Goal: Task Accomplishment & Management: Manage account settings

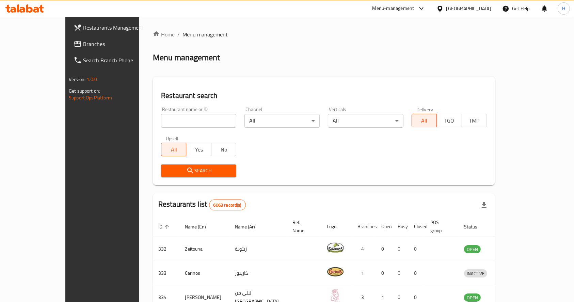
click at [167, 121] on input "search" at bounding box center [198, 121] width 75 height 14
paste input "Mamushka Cafe & Bakery"
click at [411, 85] on div "Restaurant search Restaurant name or ID Mamushka Cafe & Bakery Restaurant name …" at bounding box center [324, 131] width 342 height 109
type input "Mamushka"
click button "Search" at bounding box center [198, 170] width 75 height 13
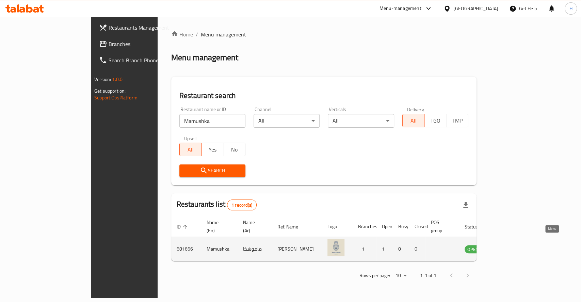
click at [508, 247] on icon "enhanced table" at bounding box center [504, 250] width 7 height 6
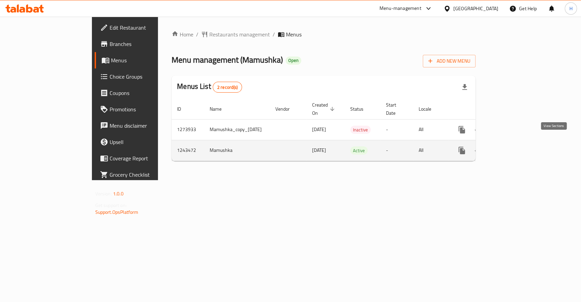
click at [515, 146] on icon "enhanced table" at bounding box center [511, 150] width 8 height 8
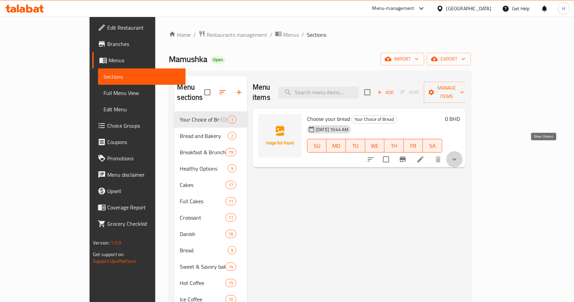
click at [459, 155] on icon "show more" at bounding box center [455, 159] width 8 height 8
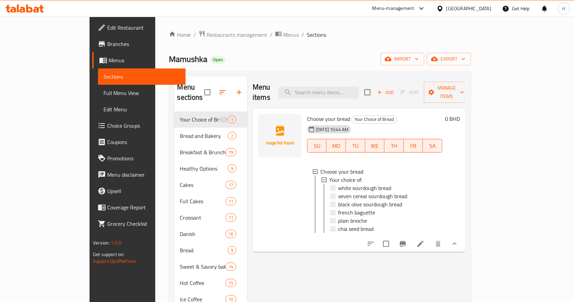
click at [35, 9] on icon at bounding box center [24, 8] width 38 height 8
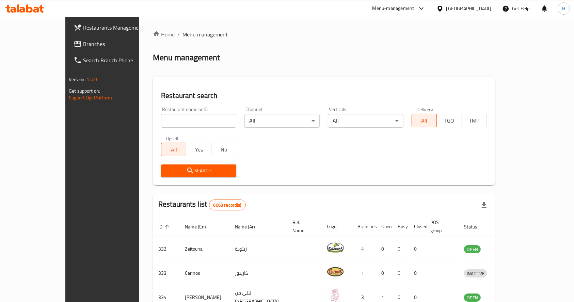
click at [193, 119] on input "search" at bounding box center [198, 121] width 75 height 14
click button "Search" at bounding box center [198, 170] width 75 height 13
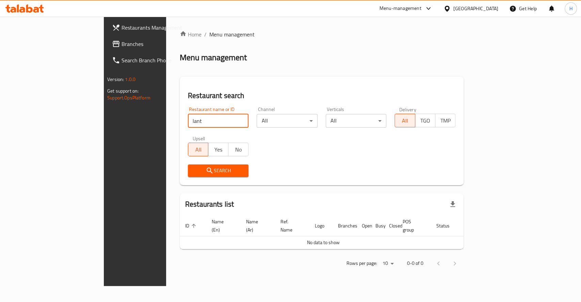
type input "lant"
click button "Search" at bounding box center [218, 170] width 61 height 13
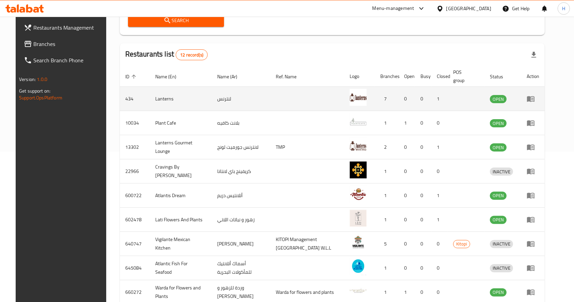
scroll to position [136, 0]
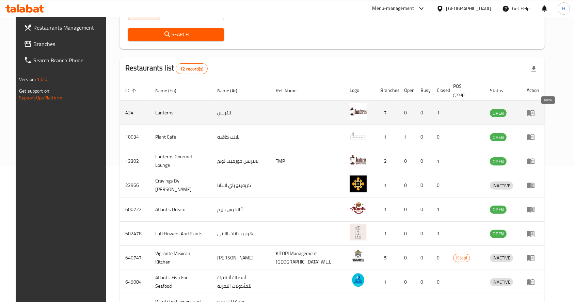
click at [535, 115] on icon "enhanced table" at bounding box center [530, 113] width 7 height 6
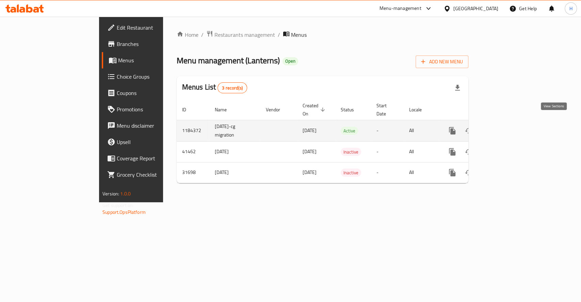
click at [510, 126] on link "enhanced table" at bounding box center [501, 131] width 16 height 16
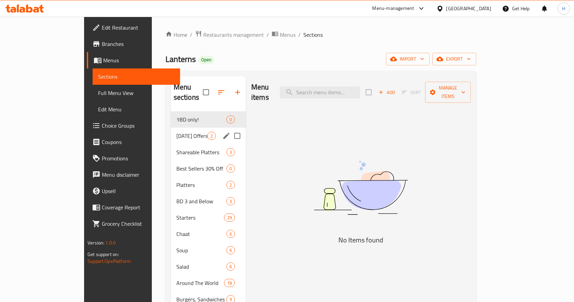
click at [176, 132] on span "Ramadan Offers - Meals" at bounding box center [191, 136] width 31 height 8
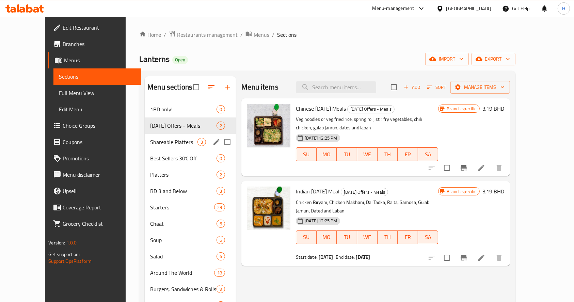
click at [162, 140] on span "Shareable Platters" at bounding box center [173, 142] width 47 height 8
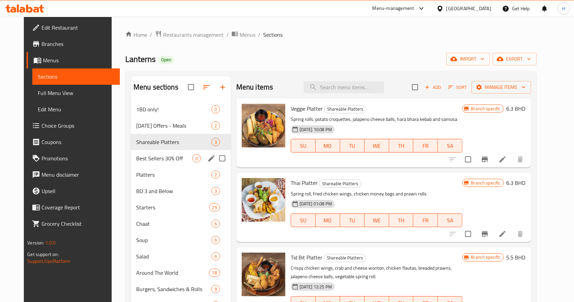
scroll to position [45, 0]
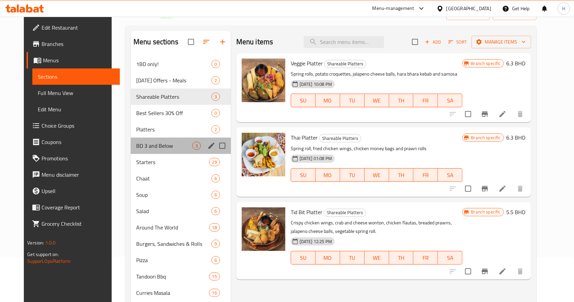
click at [156, 140] on div "BD 3 and Below 3" at bounding box center [181, 146] width 100 height 16
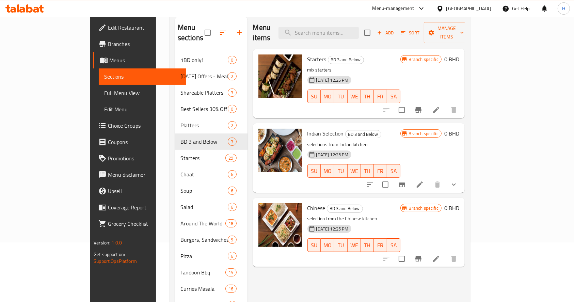
scroll to position [45, 0]
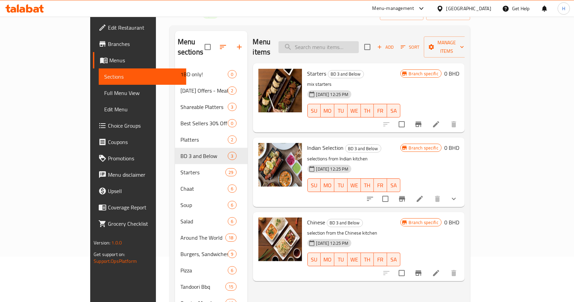
click at [343, 48] on input "search" at bounding box center [319, 47] width 80 height 12
paste input "Vegetable Fried Rice"
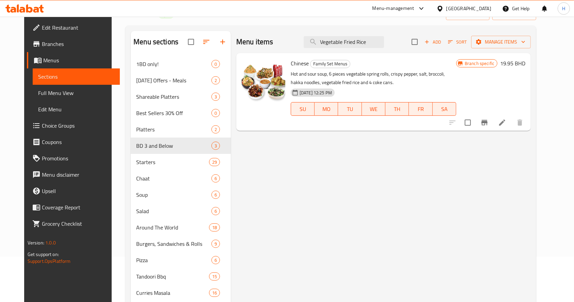
drag, startPoint x: 379, startPoint y: 45, endPoint x: 409, endPoint y: 51, distance: 30.6
click at [408, 47] on div "Menu items Vegetable Fried Rice Add Sort Manage items" at bounding box center [383, 42] width 295 height 22
click at [112, 83] on div "Home / Restaurants management / Menus / Sections Lanterns Open import export Me…" at bounding box center [331, 228] width 438 height 515
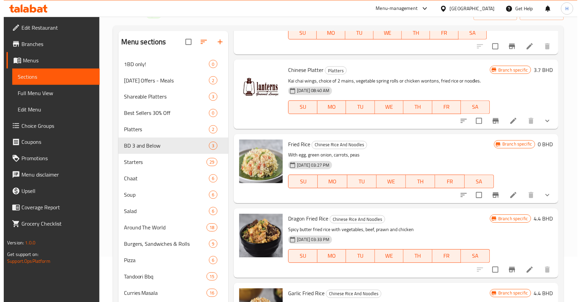
scroll to position [91, 0]
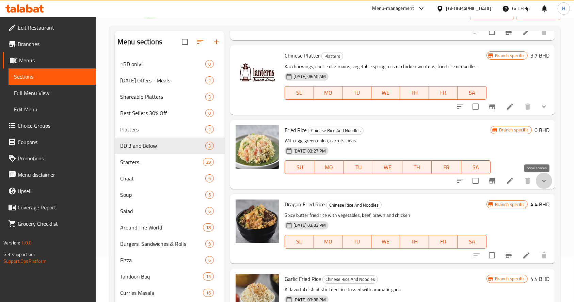
click at [540, 177] on icon "show more" at bounding box center [544, 181] width 8 height 8
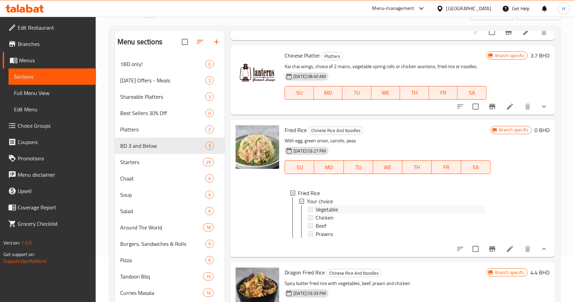
click at [328, 210] on span "Vegetable" at bounding box center [327, 209] width 22 height 8
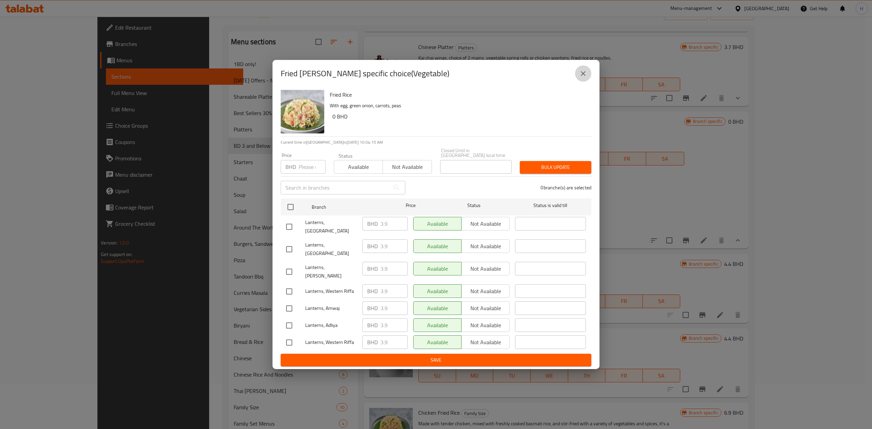
click at [574, 78] on icon "close" at bounding box center [583, 73] width 8 height 8
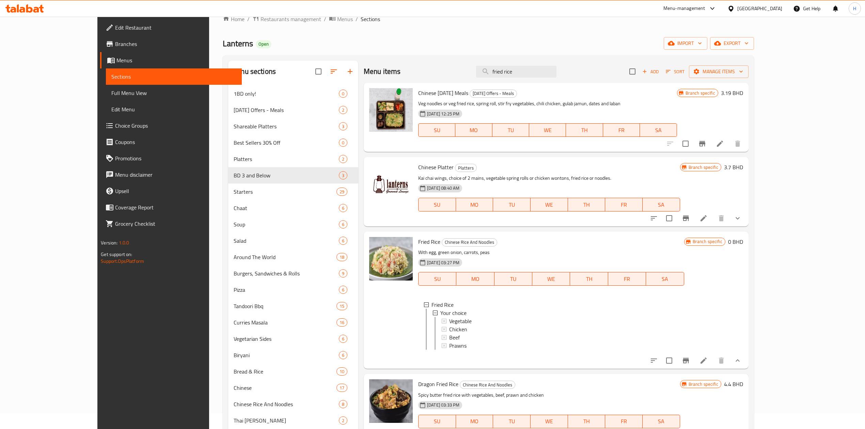
scroll to position [0, 0]
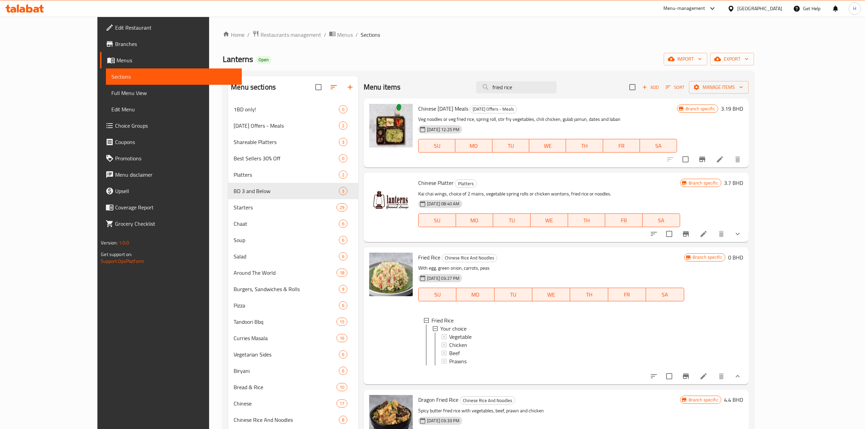
drag, startPoint x: 549, startPoint y: 87, endPoint x: 398, endPoint y: 90, distance: 150.9
click at [398, 90] on div "Menu items fried rice Add Sort Manage items" at bounding box center [556, 87] width 385 height 22
paste input "Sweet and tangy sauce with cashew nut,"
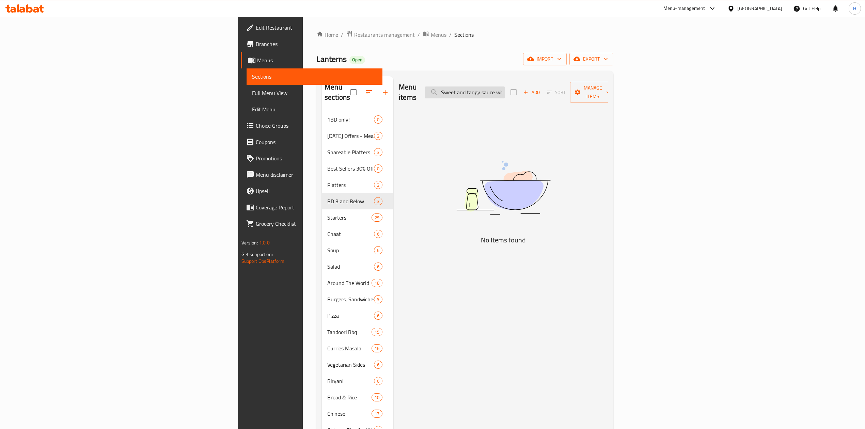
click at [505, 88] on input "Sweet and tangy sauce with cashew nut," at bounding box center [465, 92] width 80 height 12
paste input "Butter Chicken with Zeera Rice"
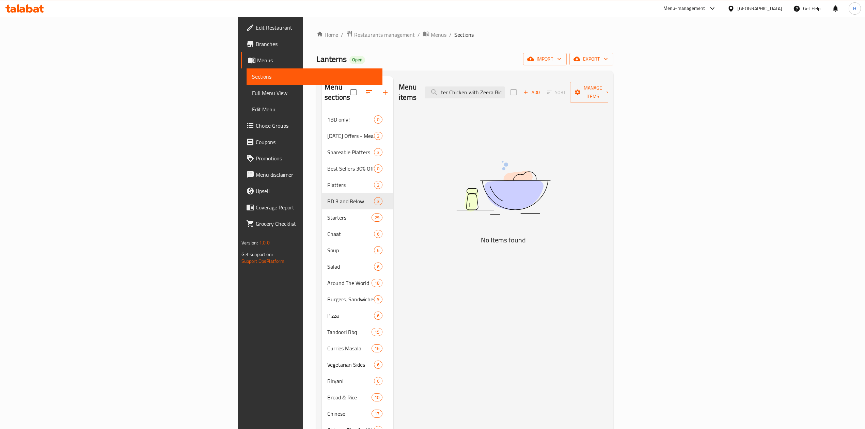
drag, startPoint x: 567, startPoint y: 90, endPoint x: 597, endPoint y: 91, distance: 29.7
click at [574, 91] on div "Menu items Butter Chicken with Zeera Rice Add Sort Manage items" at bounding box center [503, 92] width 209 height 32
drag, startPoint x: 546, startPoint y: 86, endPoint x: 594, endPoint y: 97, distance: 49.3
click at [574, 94] on div "Menu items Butter Chicken Add Sort Manage items" at bounding box center [503, 92] width 209 height 32
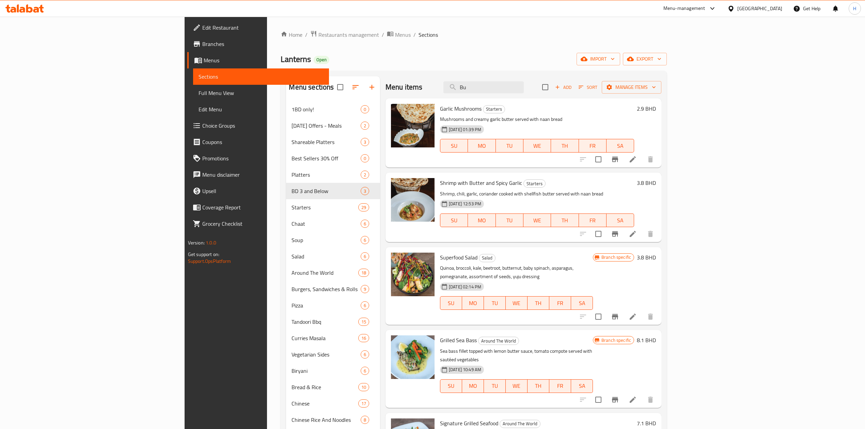
type input "B"
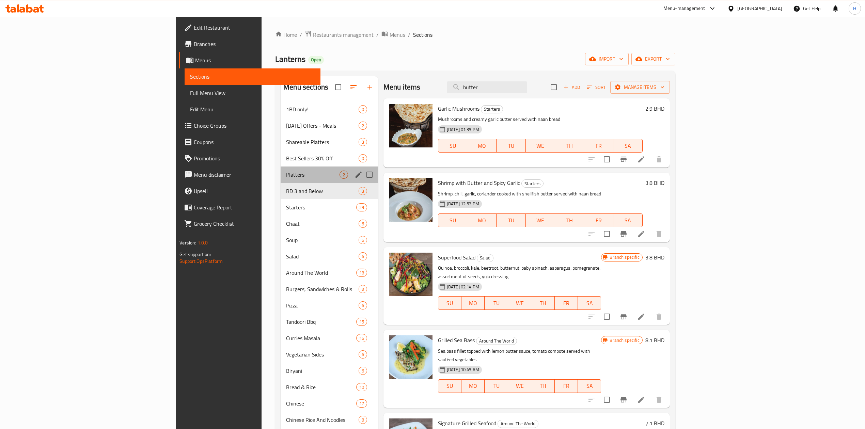
click at [281, 182] on div "Platters 2" at bounding box center [329, 175] width 97 height 16
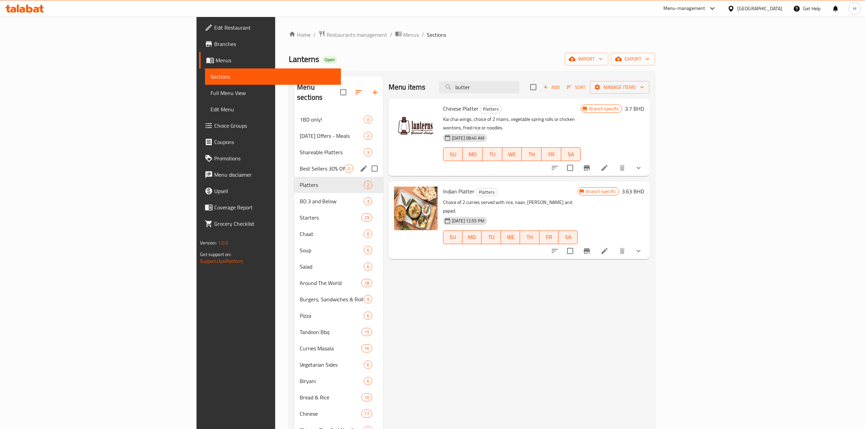
click at [294, 149] on div "Shareable Platters 3" at bounding box center [338, 152] width 89 height 16
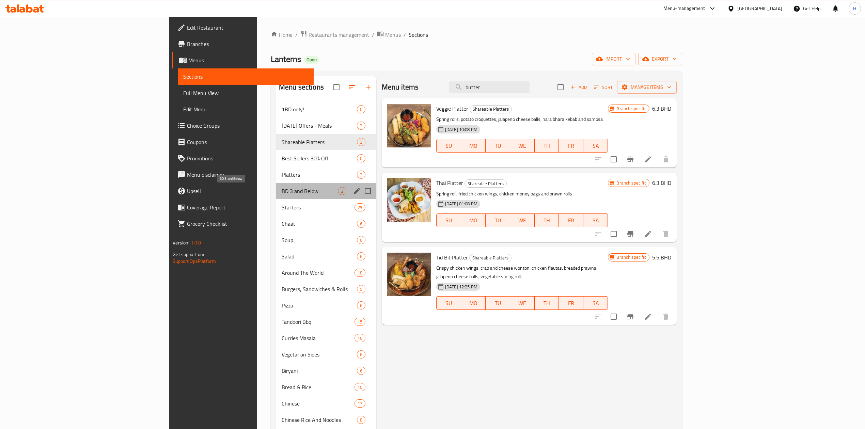
click at [282, 191] on span "BD 3 and Below" at bounding box center [310, 191] width 56 height 8
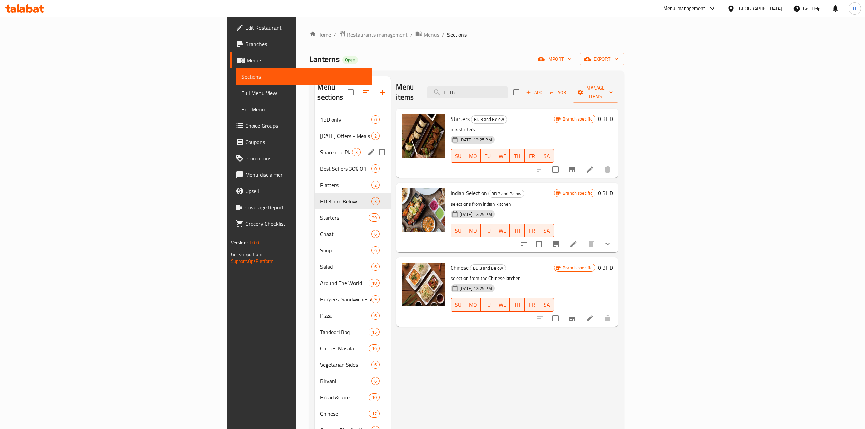
click at [320, 132] on span "Ramadan Offers - Meals" at bounding box center [345, 136] width 51 height 8
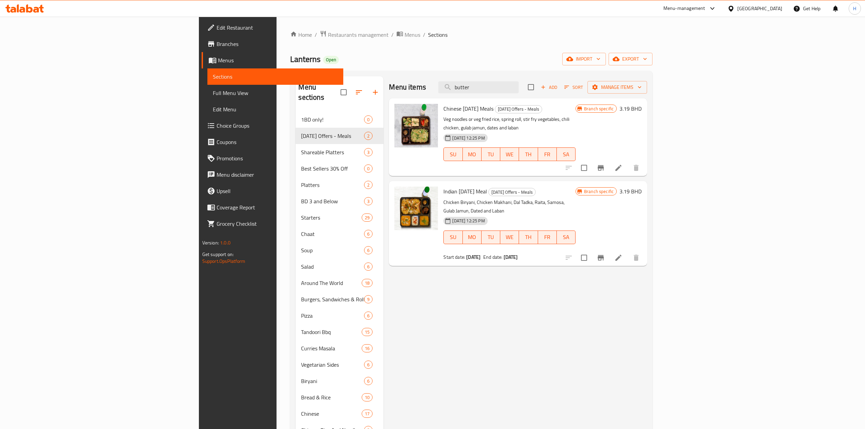
click at [443, 111] on span "Chinese Ramadan Meals" at bounding box center [468, 109] width 50 height 10
copy h6 "Chinese Ramadan Meals"
drag, startPoint x: 549, startPoint y: 84, endPoint x: 429, endPoint y: 99, distance: 120.8
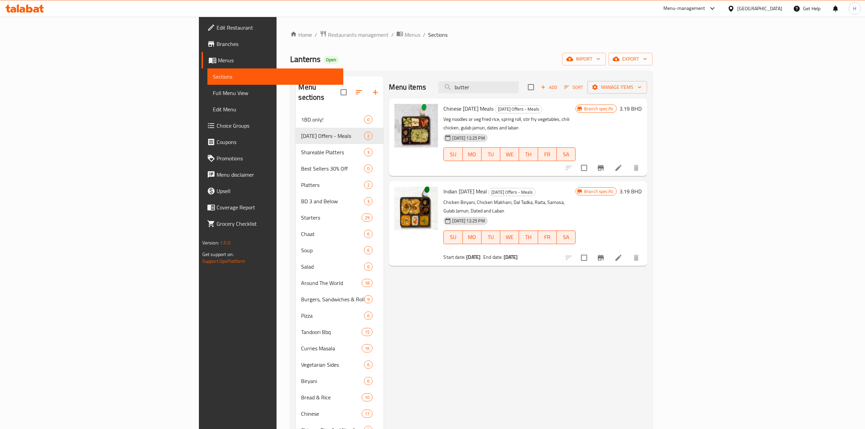
click at [430, 99] on div "Menu items butter Add Sort Manage items Chinese Ramadan Meals Ramadan Offers - …" at bounding box center [515, 299] width 264 height 446
paste input "Indian Plate"
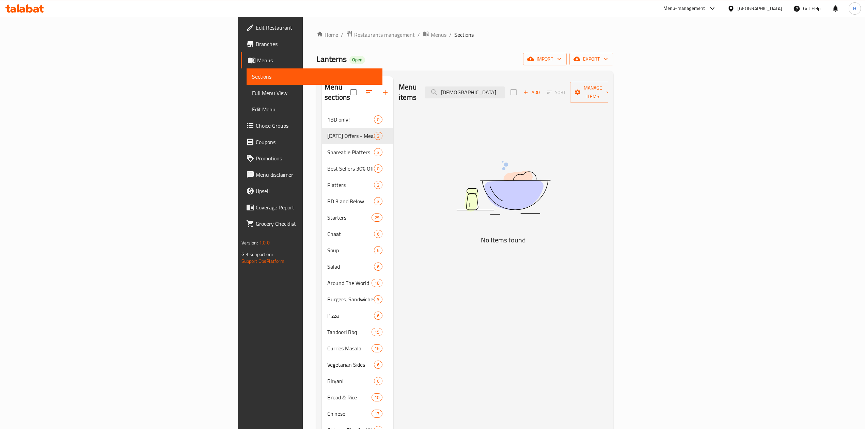
type input "Indian"
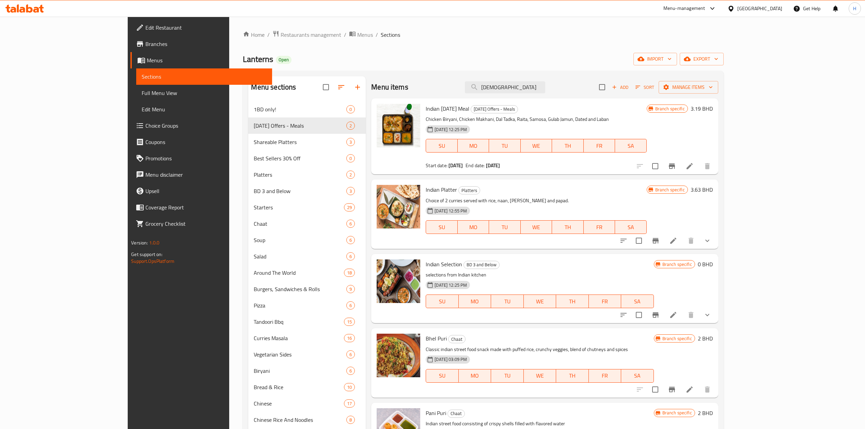
click at [574, 243] on icon "Branch-specific-item" at bounding box center [655, 241] width 8 height 8
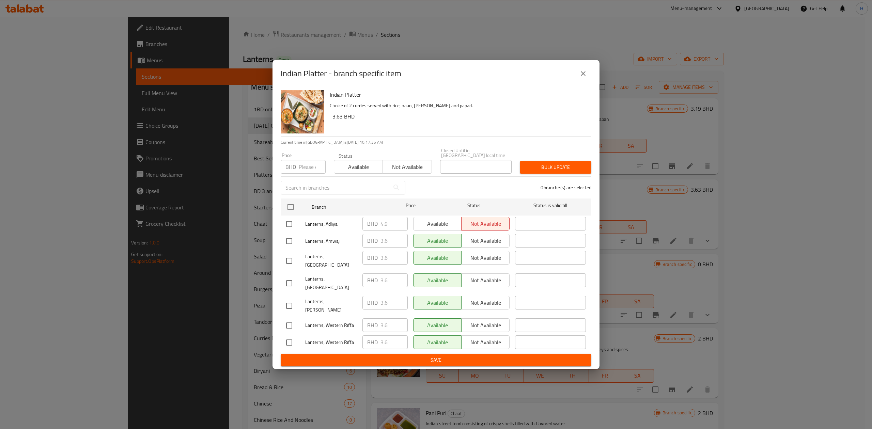
click at [574, 78] on icon "close" at bounding box center [583, 73] width 8 height 8
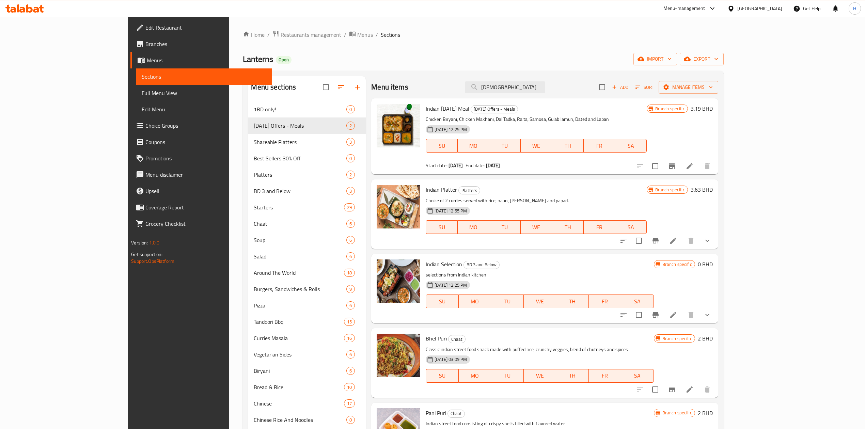
click at [22, 10] on icon at bounding box center [22, 10] width 6 height 6
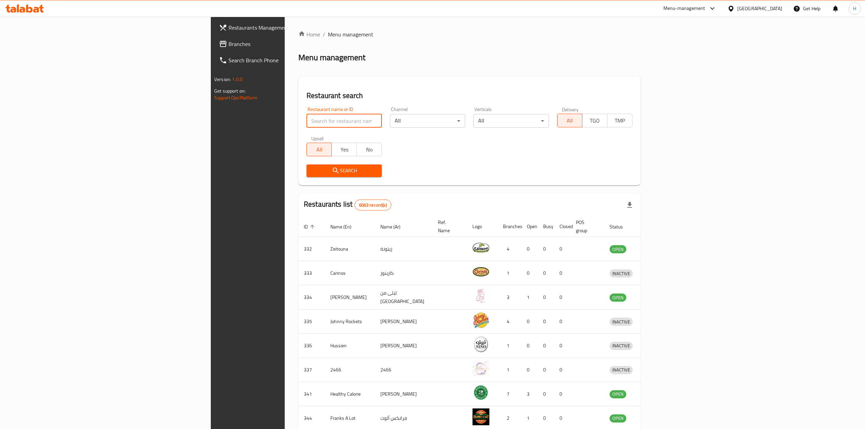
click at [306, 124] on input "search" at bounding box center [343, 121] width 75 height 14
click button "Search" at bounding box center [343, 170] width 75 height 13
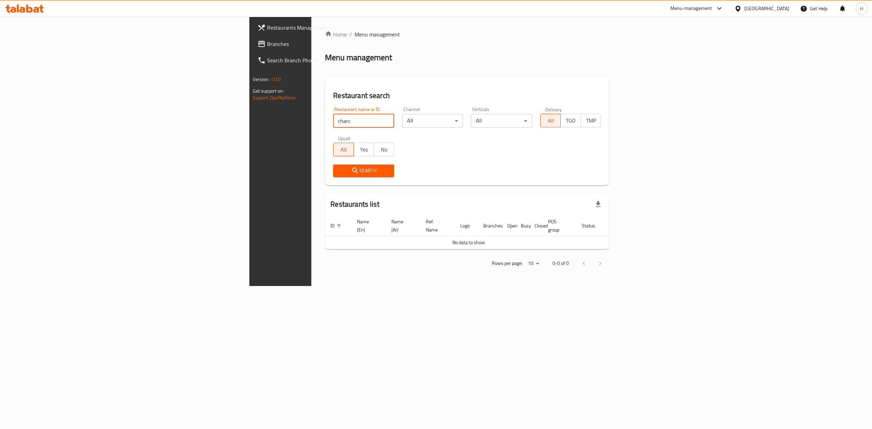
type input "charc"
click button "Search" at bounding box center [363, 170] width 61 height 13
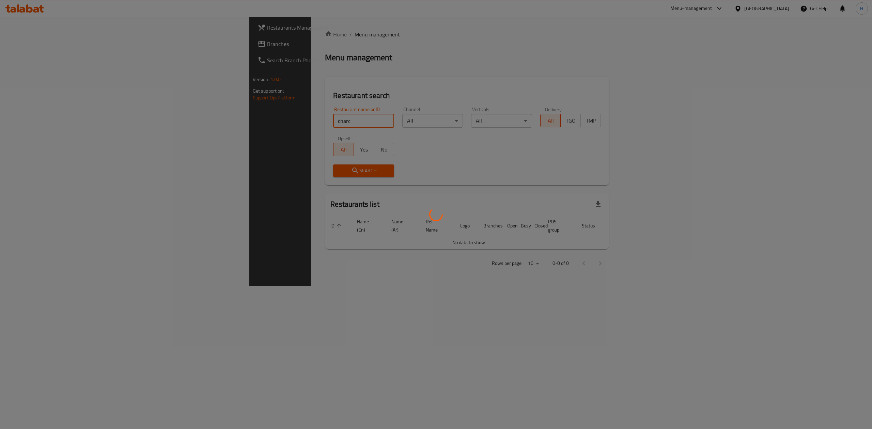
click at [196, 122] on div at bounding box center [436, 214] width 872 height 429
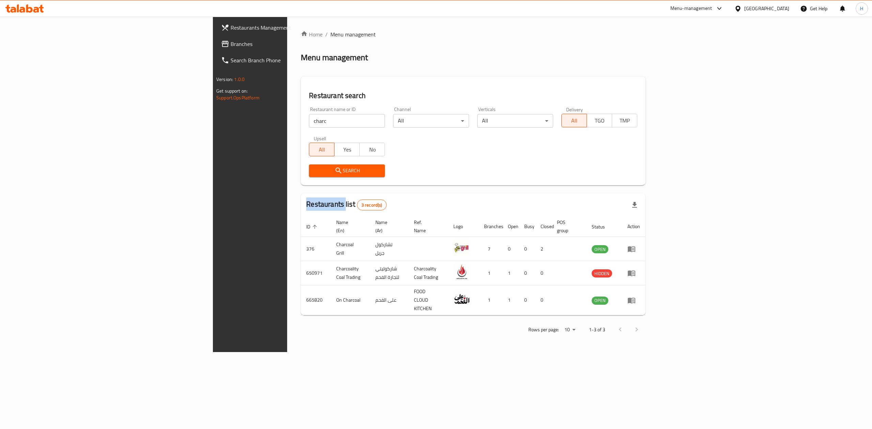
click at [309, 120] on input "charc" at bounding box center [347, 121] width 76 height 14
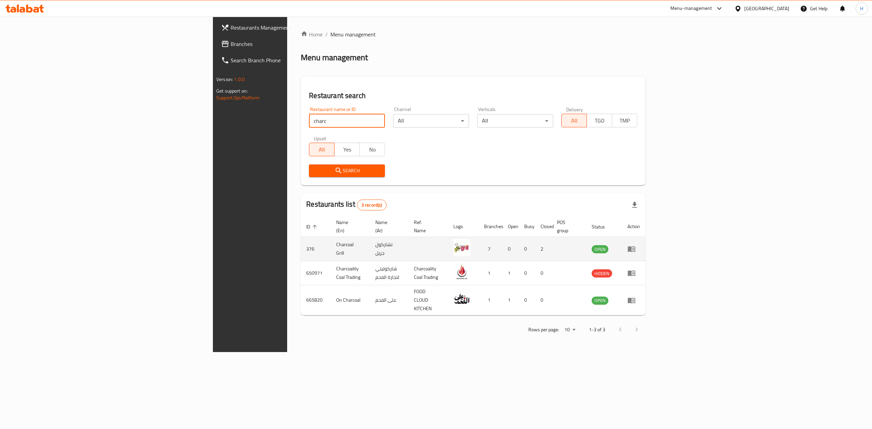
click at [635, 245] on icon "enhanced table" at bounding box center [631, 249] width 8 height 8
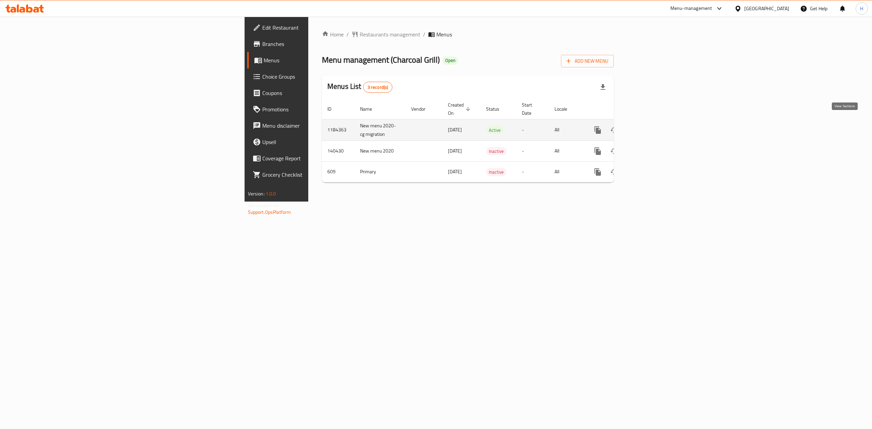
click at [655, 126] on link "enhanced table" at bounding box center [647, 130] width 16 height 16
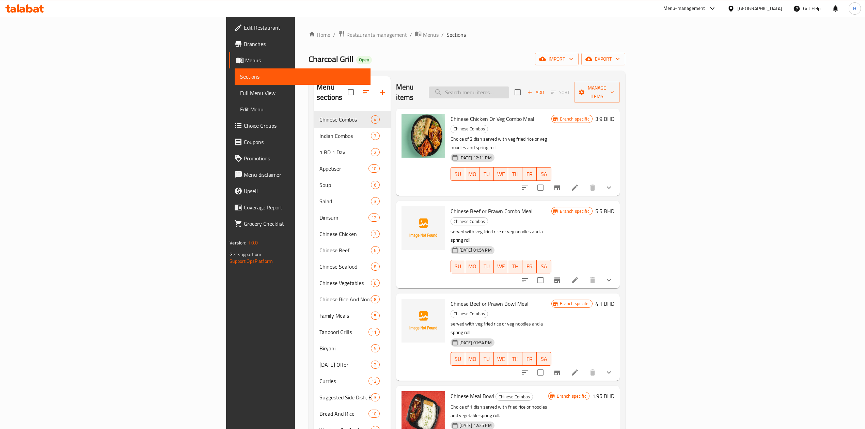
click at [509, 90] on input "search" at bounding box center [469, 92] width 80 height 12
paste input "Sweet and tangy sauce with cashew nut,"
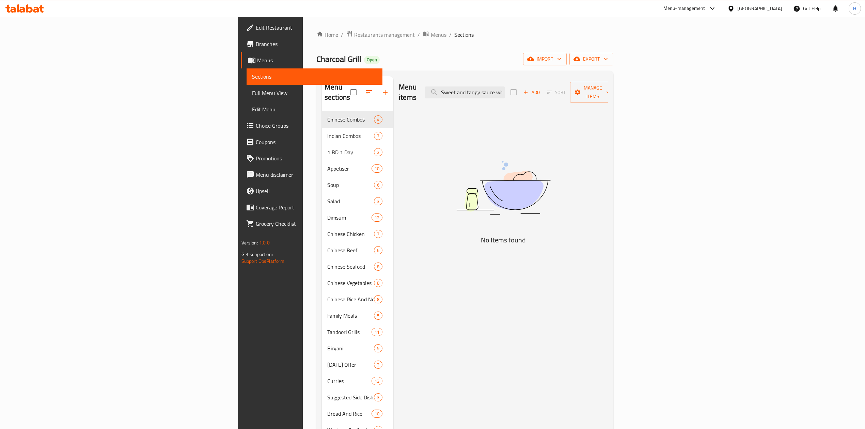
drag, startPoint x: 564, startPoint y: 88, endPoint x: 370, endPoint y: 104, distance: 195.1
click at [393, 103] on div "Menu items Sweet and tangy sauce with cashew nut Add Sort Manage items No Items…" at bounding box center [500, 364] width 215 height 577
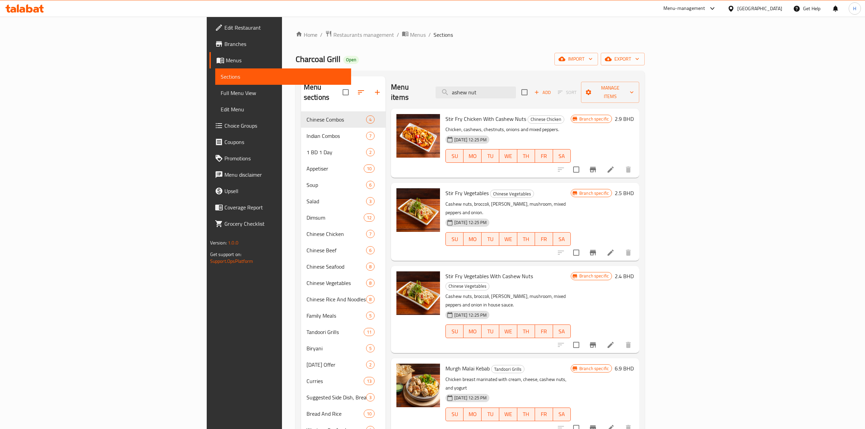
click at [445, 271] on span "Stir Fry Vegetables With Cashew Nuts" at bounding box center [489, 276] width 88 height 10
drag, startPoint x: 428, startPoint y: 109, endPoint x: 402, endPoint y: 116, distance: 27.3
click at [402, 116] on div "Menu items ashew nut Add Sort Manage items Stir Fry Chicken With Cashew Nuts Ch…" at bounding box center [512, 364] width 254 height 577
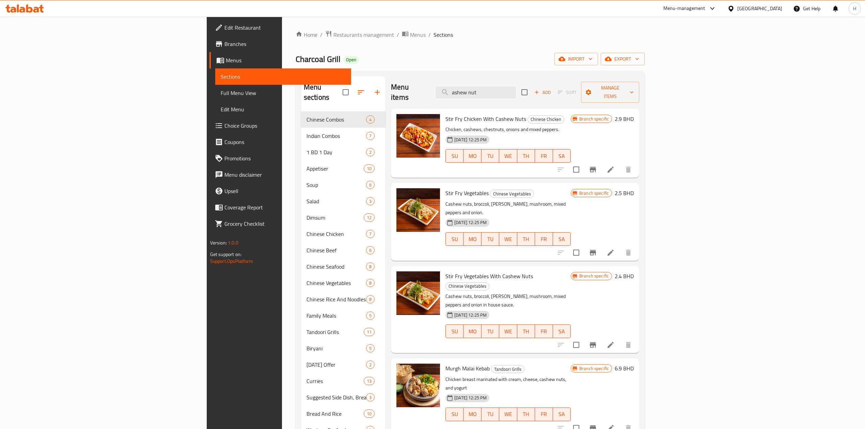
type input "v"
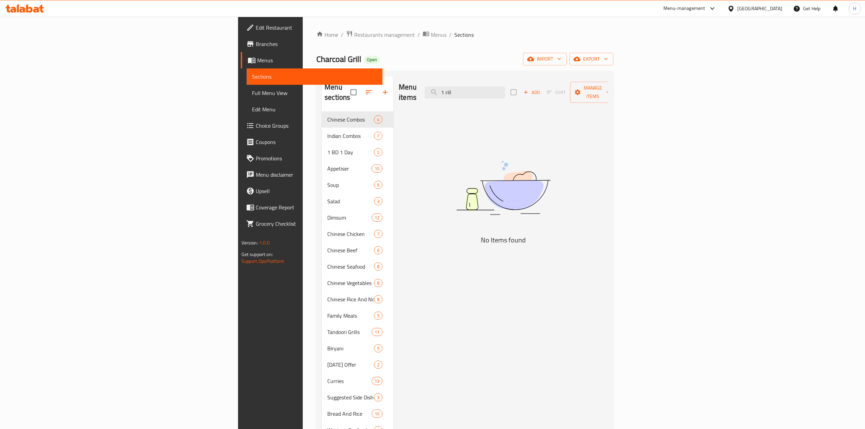
drag, startPoint x: 546, startPoint y: 88, endPoint x: 412, endPoint y: 84, distance: 133.9
click at [412, 84] on div "Menu items 1 rill Add Sort Manage items" at bounding box center [503, 92] width 209 height 32
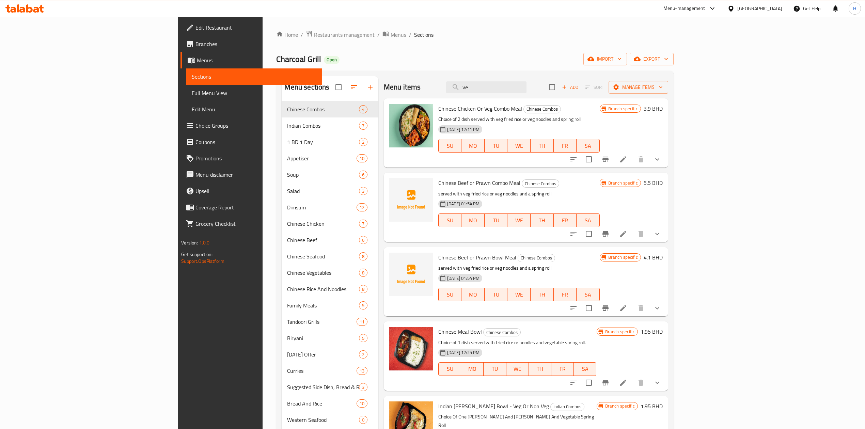
type input "v"
click at [438, 106] on span "Chinese Chicken Or Veg Combo Meal" at bounding box center [480, 109] width 84 height 10
copy h6 "Chinese Chicken Or Veg Combo Meal"
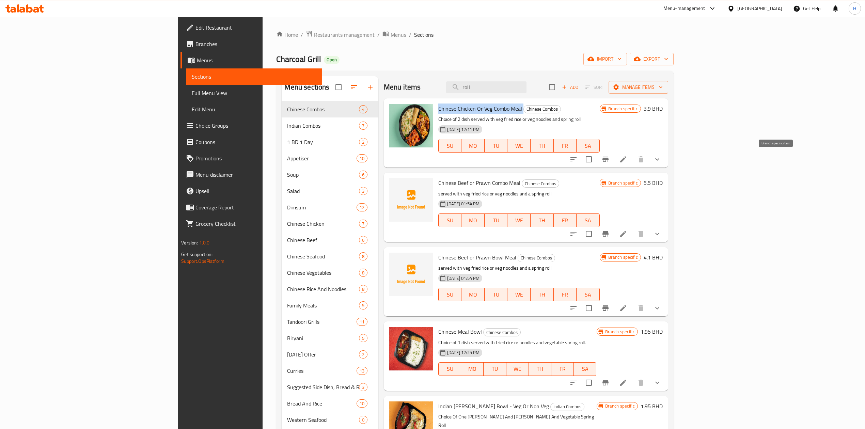
click at [610, 158] on icon "Branch-specific-item" at bounding box center [605, 159] width 8 height 8
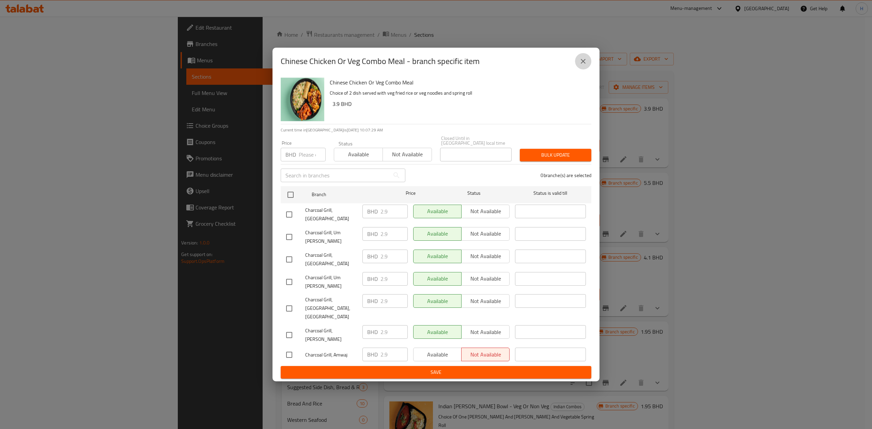
click at [583, 65] on icon "close" at bounding box center [583, 61] width 8 height 8
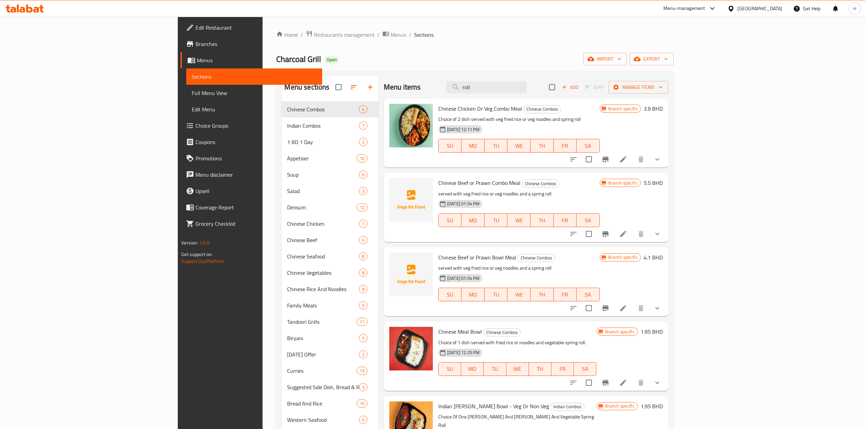
drag, startPoint x: 500, startPoint y: 88, endPoint x: 465, endPoint y: 88, distance: 35.1
click at [465, 88] on div "Menu items roll Add Sort Manage items" at bounding box center [526, 87] width 284 height 22
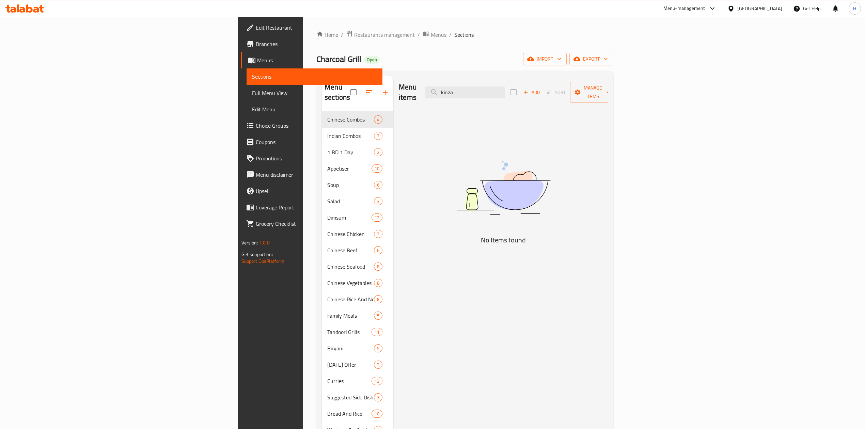
drag, startPoint x: 549, startPoint y: 88, endPoint x: 407, endPoint y: 87, distance: 141.7
click at [408, 87] on div "Menu items kinza Add Sort Manage items" at bounding box center [503, 92] width 209 height 32
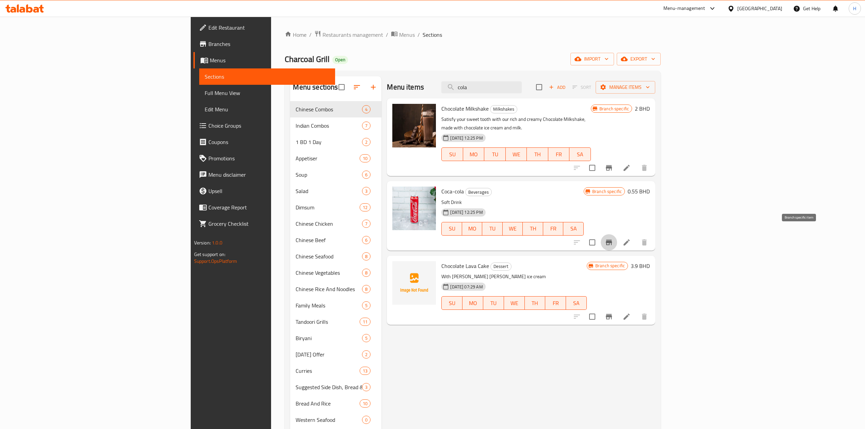
click at [612, 240] on icon "Branch-specific-item" at bounding box center [609, 242] width 6 height 5
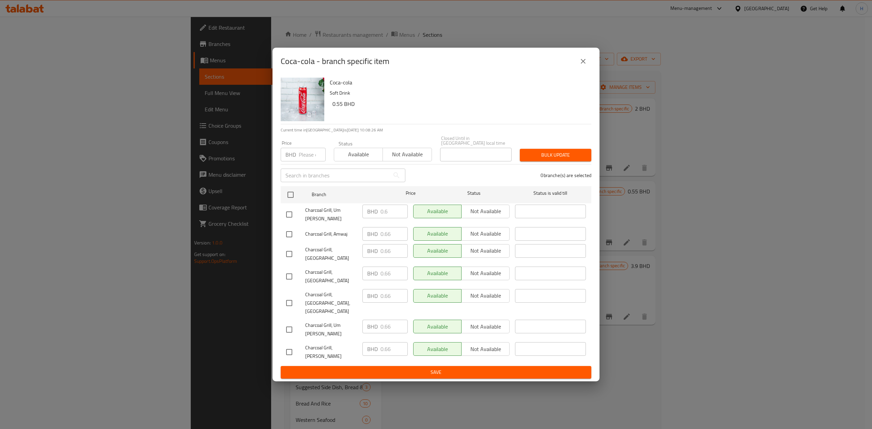
drag, startPoint x: 585, startPoint y: 67, endPoint x: 556, endPoint y: 97, distance: 41.9
click at [584, 65] on icon "close" at bounding box center [583, 61] width 8 height 8
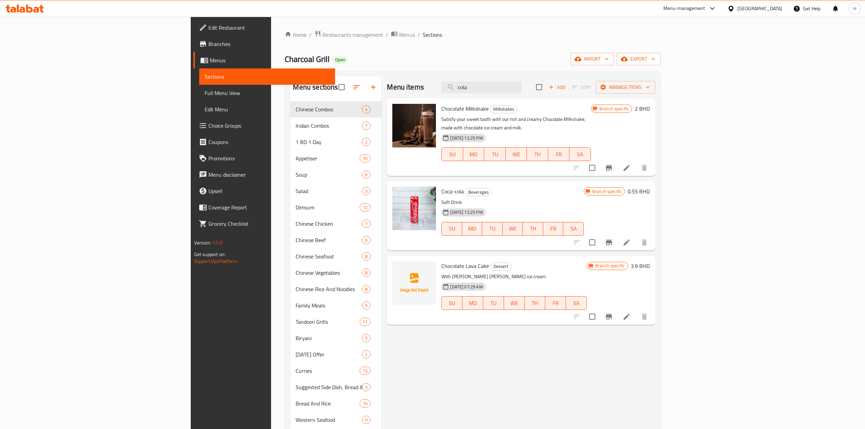
drag, startPoint x: 542, startPoint y: 93, endPoint x: 391, endPoint y: 91, distance: 150.9
click at [389, 93] on div "Menu items cola Add Sort Manage items" at bounding box center [521, 87] width 268 height 22
paste input "Butter Chicken with Zeera Rice"
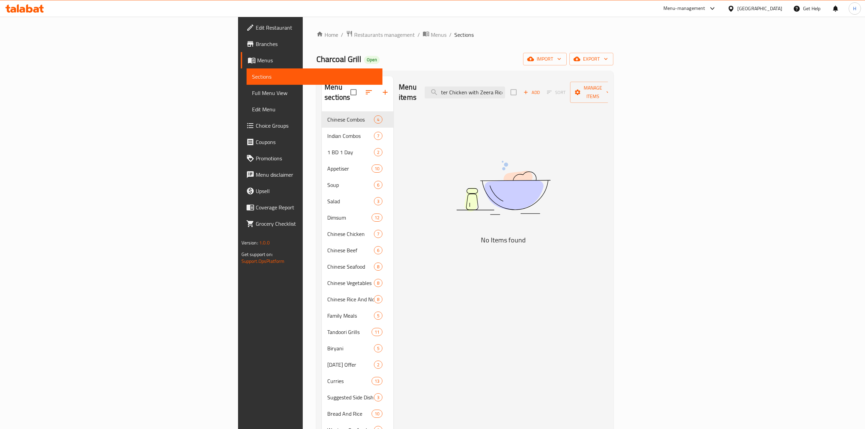
drag, startPoint x: 549, startPoint y: 88, endPoint x: 699, endPoint y: 85, distance: 150.6
click at [608, 84] on div "Menu items Butter Chicken with Zeera Rice Add Sort Manage items" at bounding box center [503, 92] width 209 height 32
drag, startPoint x: 468, startPoint y: 85, endPoint x: 450, endPoint y: 83, distance: 17.4
click at [450, 83] on div "Menu items Butter Chicken Add Sort Manage items" at bounding box center [503, 92] width 209 height 32
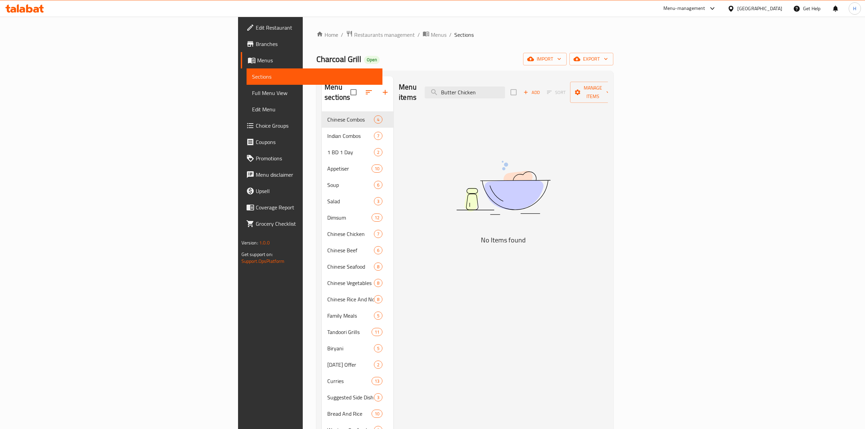
paste input "oneless Tandoori chicke"
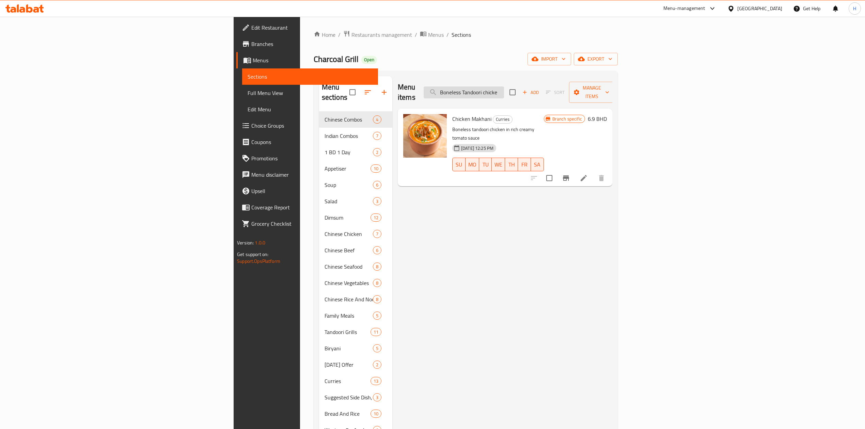
click at [504, 92] on input "Boneless Tandoori chicke" at bounding box center [464, 92] width 80 height 12
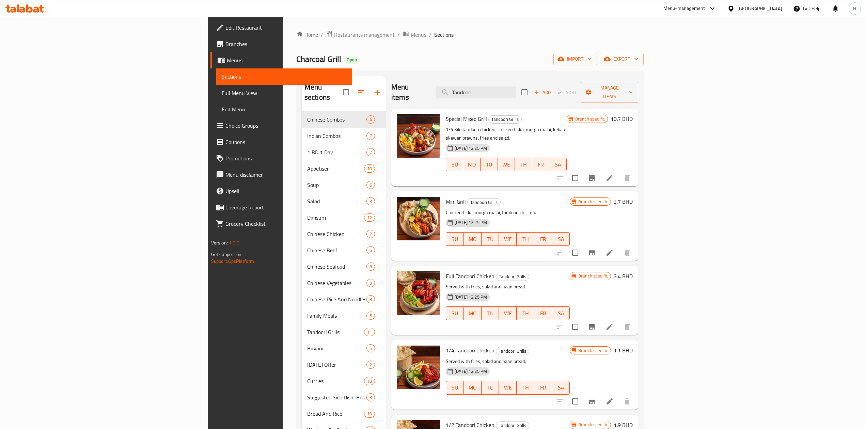
type input "Tandoori"
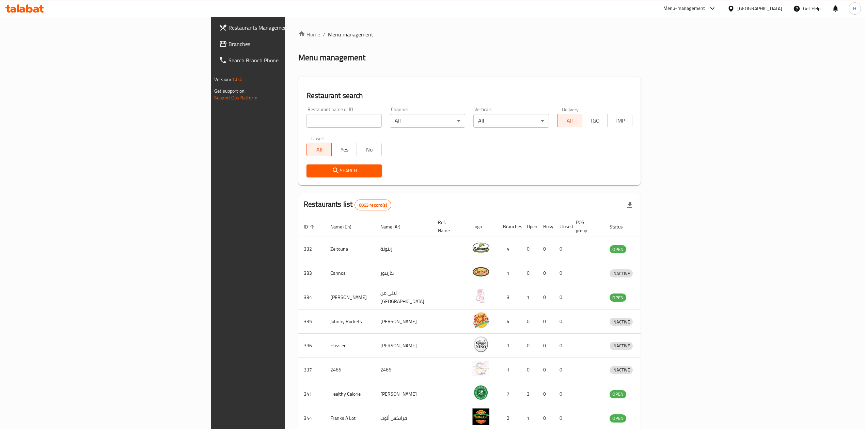
click at [309, 129] on div "Restaurant name or ID Restaurant name or ID" at bounding box center [343, 117] width 83 height 29
click at [307, 127] on input "search" at bounding box center [343, 121] width 75 height 14
click button "Search" at bounding box center [343, 170] width 75 height 13
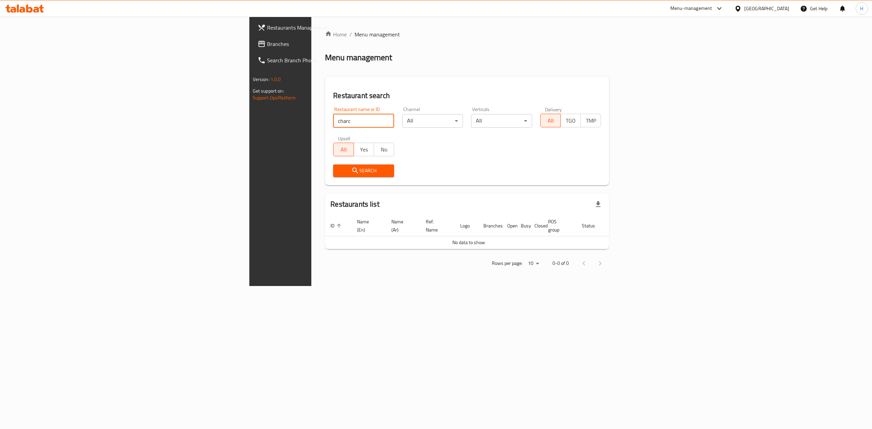
type input "charc"
click button "Search" at bounding box center [363, 170] width 61 height 13
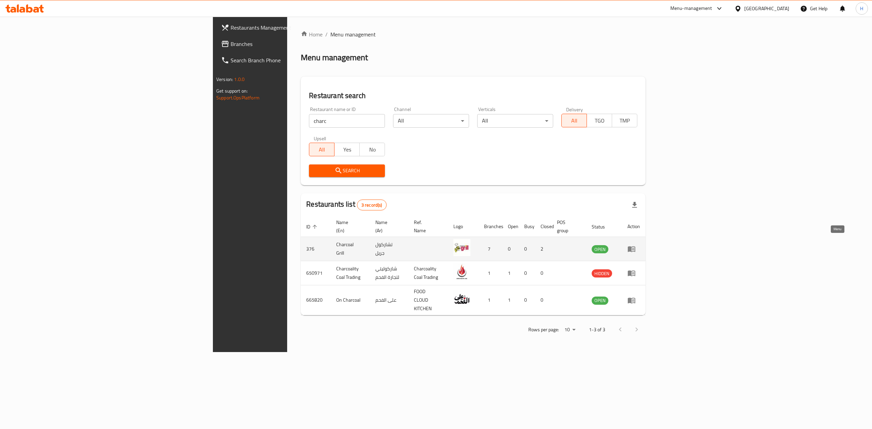
click at [635, 247] on icon "enhanced table" at bounding box center [631, 250] width 7 height 6
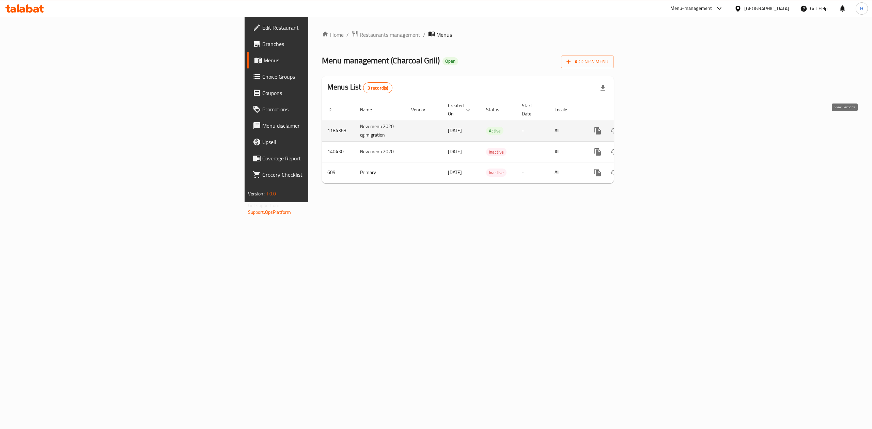
click at [651, 127] on icon "enhanced table" at bounding box center [647, 131] width 8 height 8
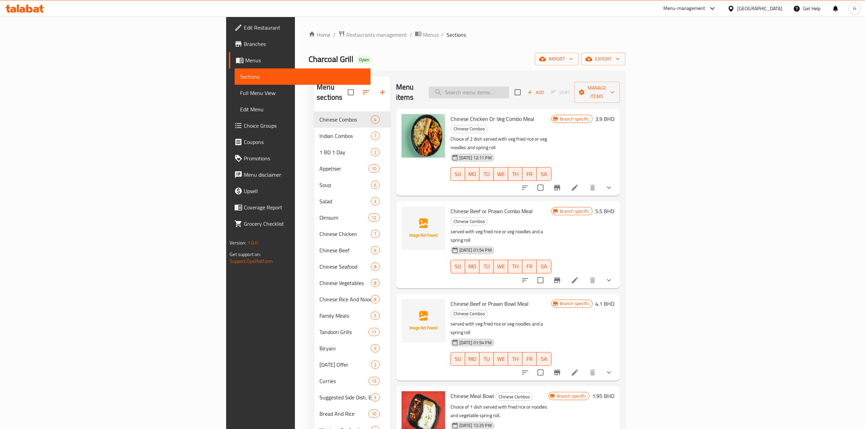
click at [509, 89] on input "search" at bounding box center [469, 92] width 80 height 12
type input "j"
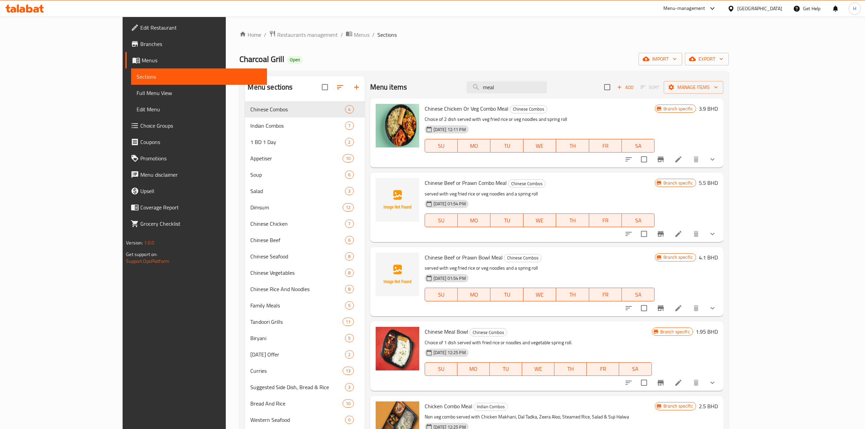
drag, startPoint x: 563, startPoint y: 81, endPoint x: 506, endPoint y: 86, distance: 57.8
click at [506, 86] on div "Menu items meal Add Sort Manage items" at bounding box center [546, 87] width 353 height 22
drag, startPoint x: 565, startPoint y: 82, endPoint x: 500, endPoint y: 101, distance: 67.6
click at [500, 101] on div "Menu items meal Add Sort Manage items Chinese Chicken Or Veg Combo Meal Chinese…" at bounding box center [544, 359] width 359 height 567
drag, startPoint x: 549, startPoint y: 91, endPoint x: 482, endPoint y: 91, distance: 66.7
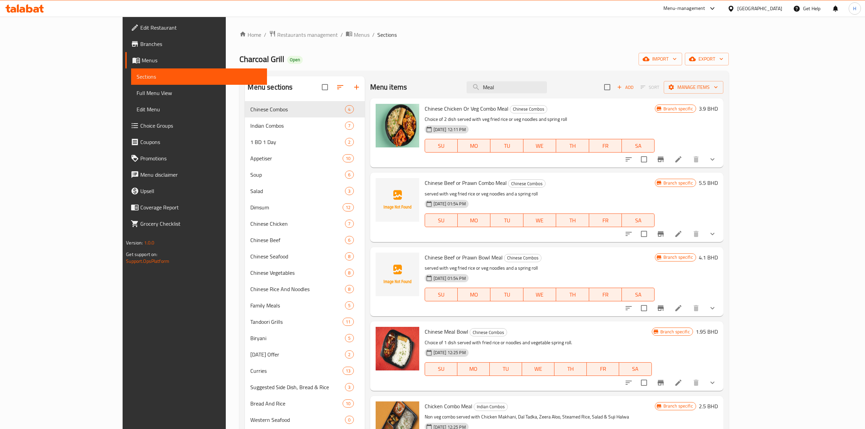
click at [482, 91] on div "Menu items Meal Add Sort Manage items" at bounding box center [546, 87] width 353 height 22
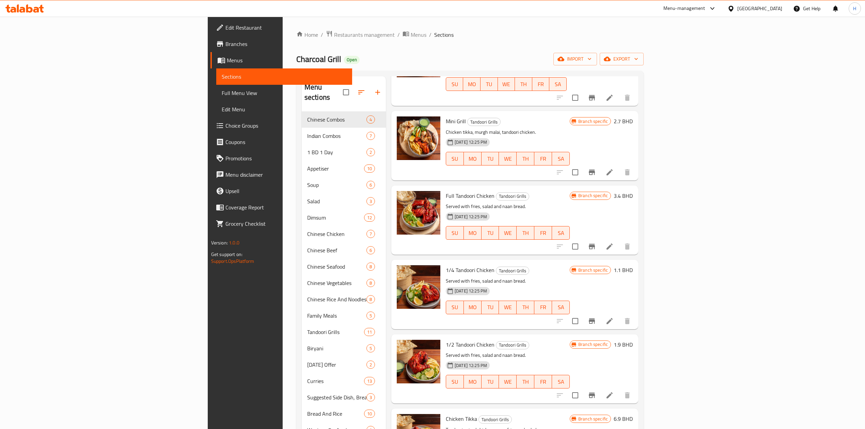
scroll to position [119, 0]
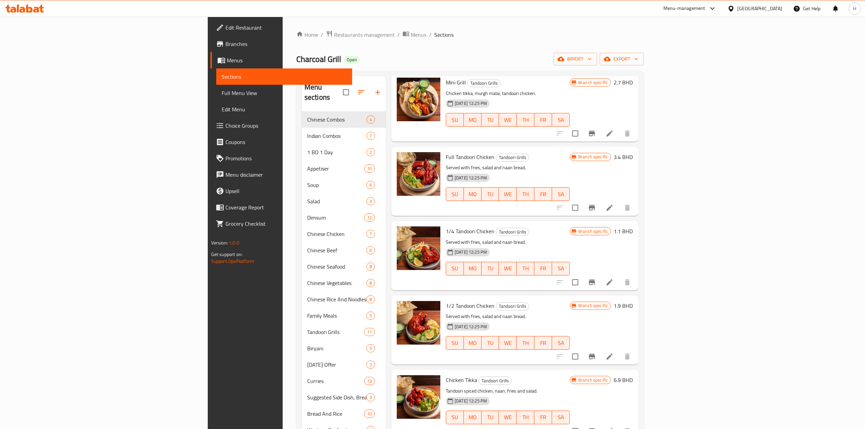
click at [596, 352] on icon "Branch-specific-item" at bounding box center [592, 356] width 8 height 8
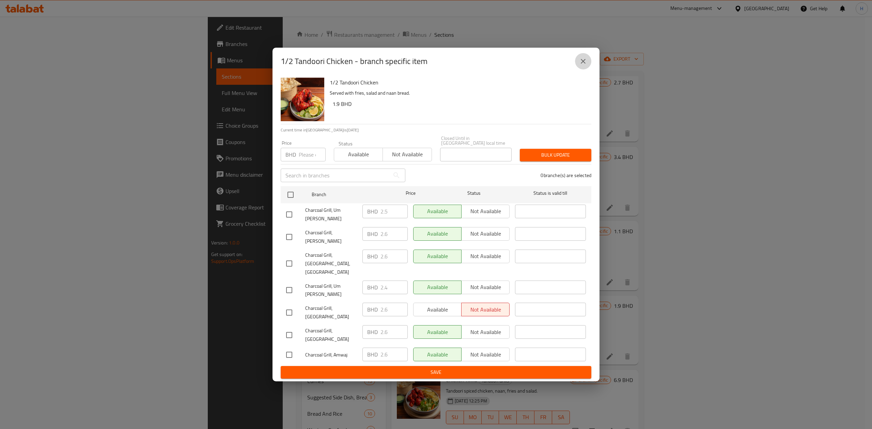
click at [587, 69] on button "close" at bounding box center [583, 61] width 16 height 16
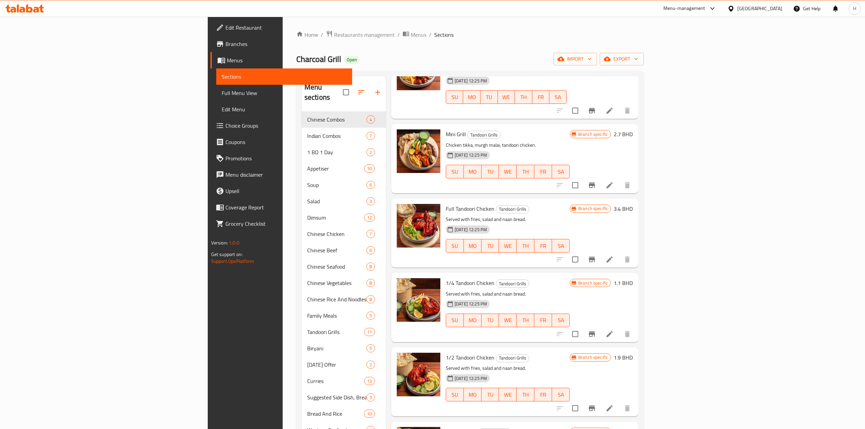
scroll to position [0, 0]
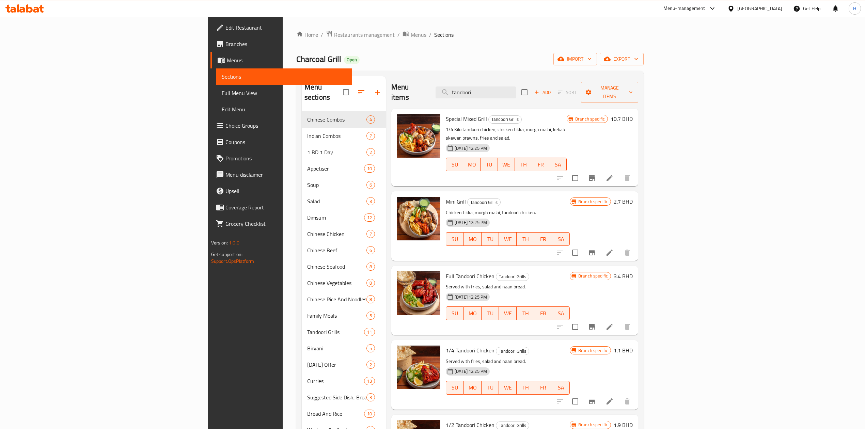
drag, startPoint x: 552, startPoint y: 90, endPoint x: 412, endPoint y: 89, distance: 140.3
click at [413, 89] on div "Menu items tandoori Add Sort Manage items" at bounding box center [514, 92] width 247 height 32
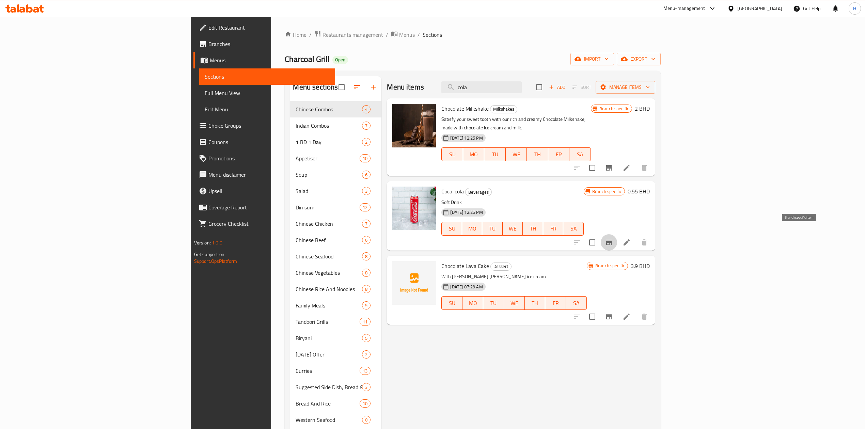
click at [617, 234] on button "Branch-specific-item" at bounding box center [609, 242] width 16 height 16
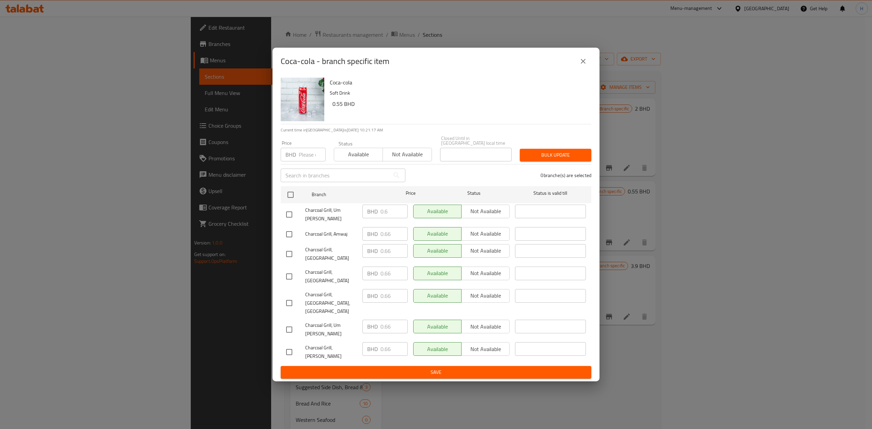
drag, startPoint x: 582, startPoint y: 65, endPoint x: 571, endPoint y: 82, distance: 20.9
click at [582, 65] on button "close" at bounding box center [583, 61] width 16 height 16
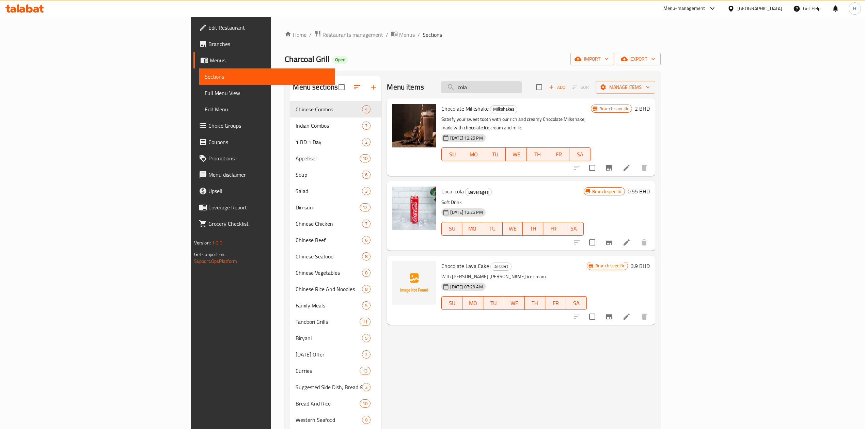
click at [522, 86] on input "cola" at bounding box center [481, 87] width 80 height 12
drag, startPoint x: 556, startPoint y: 86, endPoint x: 478, endPoint y: 97, distance: 78.8
click at [478, 97] on div "Menu items cola Add Sort Manage items" at bounding box center [521, 87] width 268 height 22
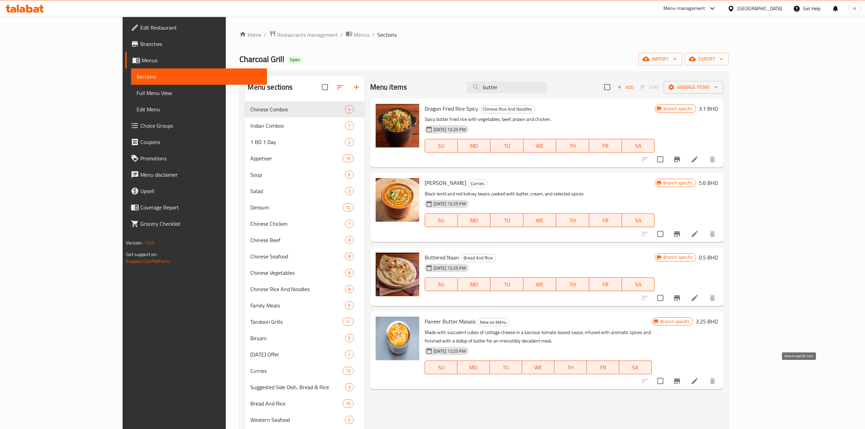
click at [685, 373] on button "Branch-specific-item" at bounding box center [677, 381] width 16 height 16
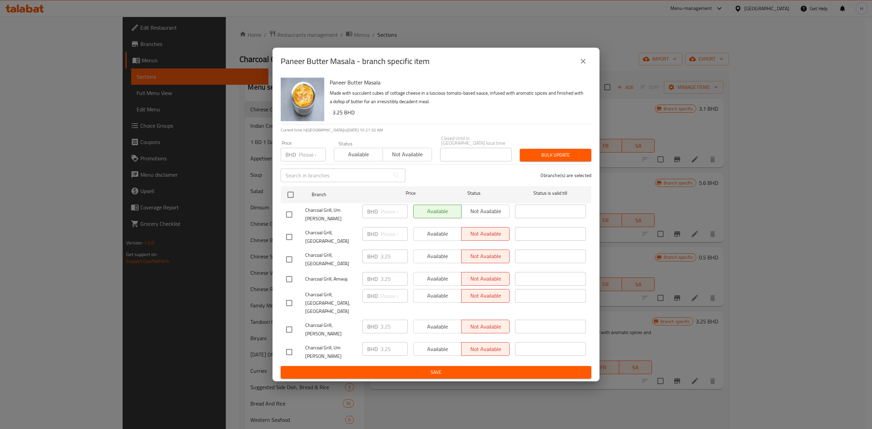
drag, startPoint x: 585, startPoint y: 67, endPoint x: 568, endPoint y: 86, distance: 25.6
click at [585, 65] on icon "close" at bounding box center [583, 61] width 8 height 8
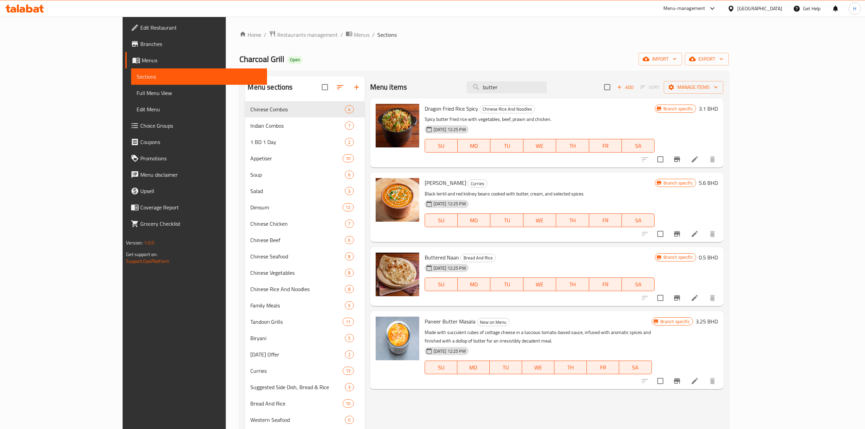
drag, startPoint x: 452, startPoint y: 89, endPoint x: 428, endPoint y: 89, distance: 24.2
click at [428, 89] on div "Menu items butter Add Sort Manage items" at bounding box center [546, 87] width 353 height 22
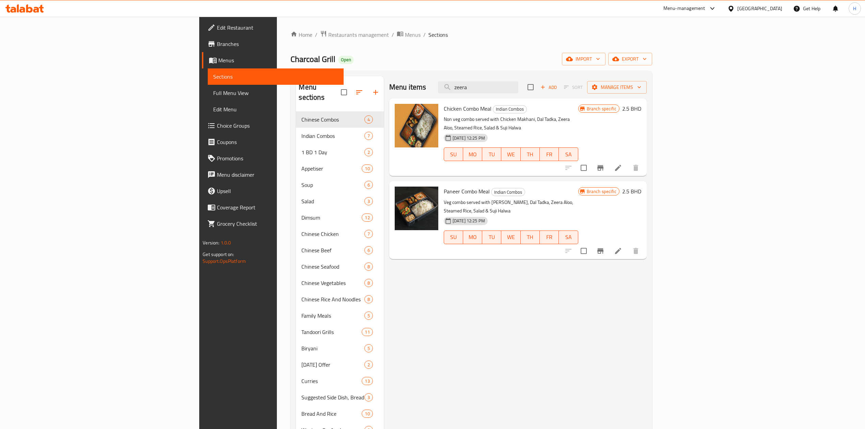
drag, startPoint x: 570, startPoint y: 89, endPoint x: 421, endPoint y: 96, distance: 148.7
click at [421, 96] on div "Menu items zeera Add Sort Manage items" at bounding box center [517, 87] width 257 height 22
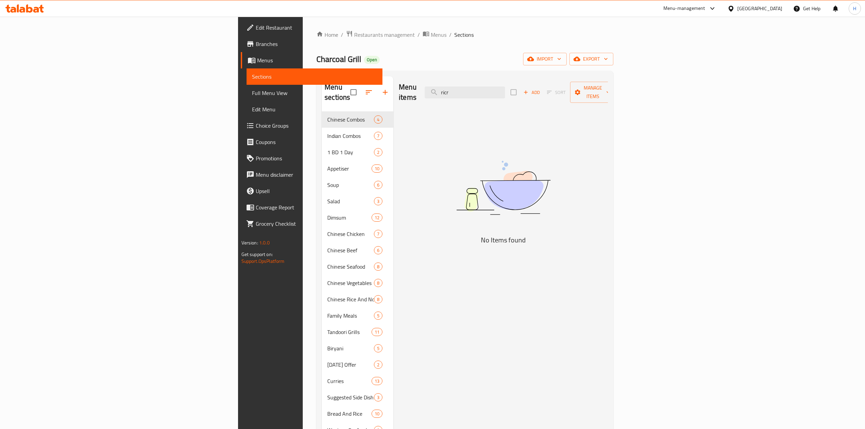
drag, startPoint x: 534, startPoint y: 89, endPoint x: 463, endPoint y: 97, distance: 71.3
click at [463, 97] on div "Menu items ricr Add Sort Manage items" at bounding box center [503, 92] width 209 height 32
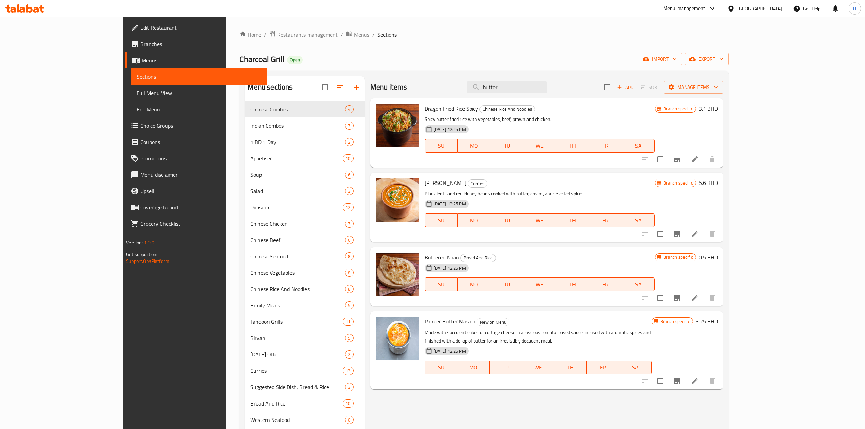
click at [680, 378] on icon "Branch-specific-item" at bounding box center [677, 380] width 6 height 5
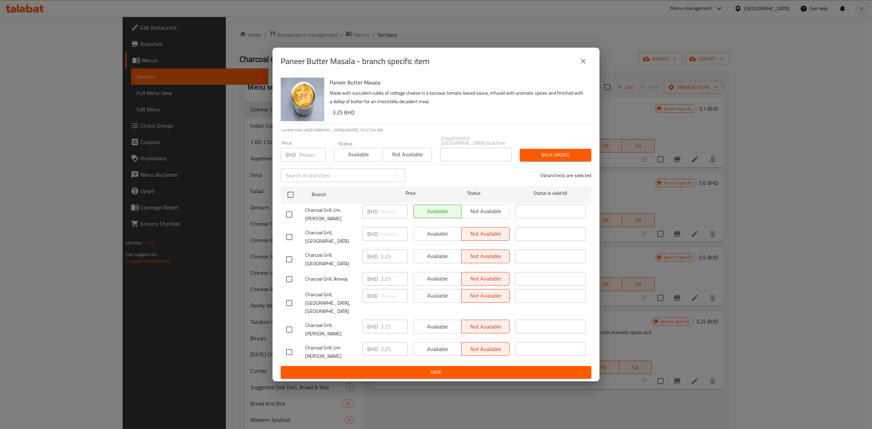
click at [582, 66] on button "close" at bounding box center [583, 61] width 16 height 16
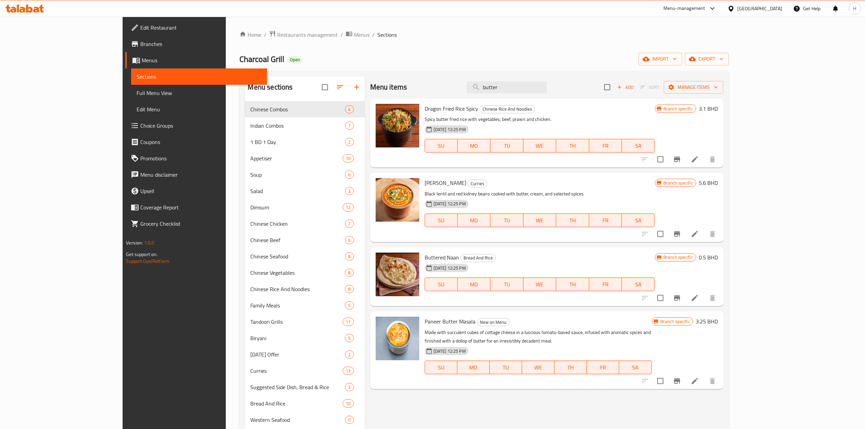
drag, startPoint x: 582, startPoint y: 86, endPoint x: 435, endPoint y: 104, distance: 148.9
click at [435, 104] on div "Menu items butter Add Sort Manage items Dragon Fried Rice Spicy Chinese Rice An…" at bounding box center [544, 359] width 359 height 567
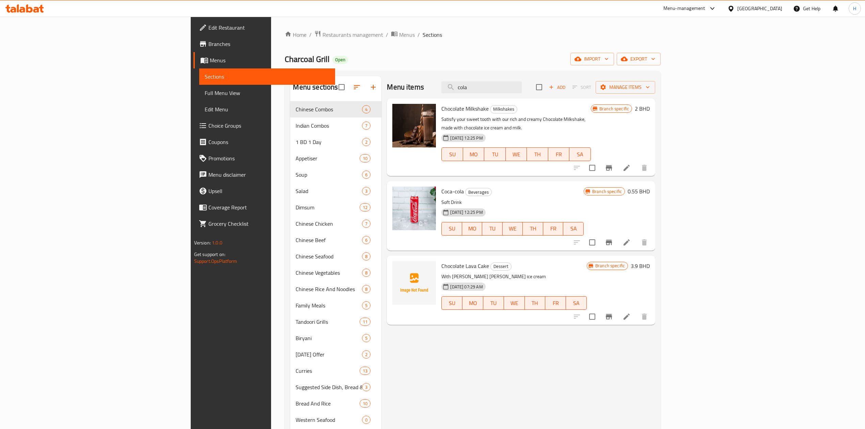
type input "cola"
click at [33, 5] on icon at bounding box center [24, 8] width 38 height 8
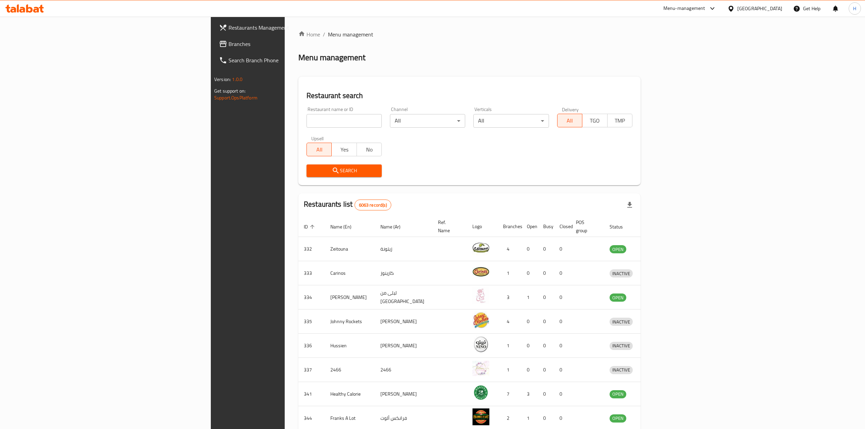
click at [306, 122] on input "search" at bounding box center [343, 121] width 75 height 14
type input "banana"
click button "Search" at bounding box center [343, 170] width 75 height 13
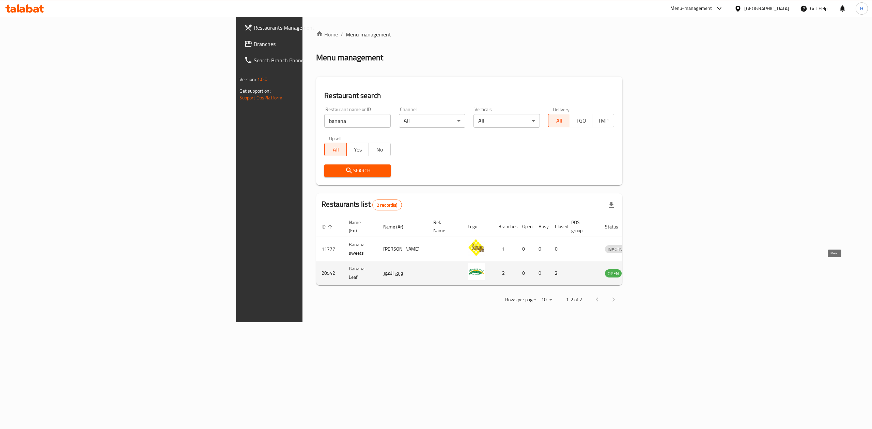
click at [649, 271] on icon "enhanced table" at bounding box center [645, 274] width 7 height 6
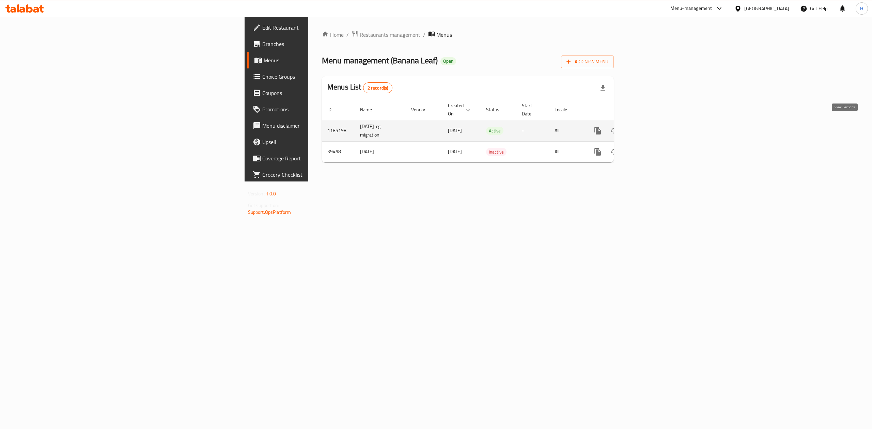
click at [650, 128] on icon "enhanced table" at bounding box center [647, 131] width 6 height 6
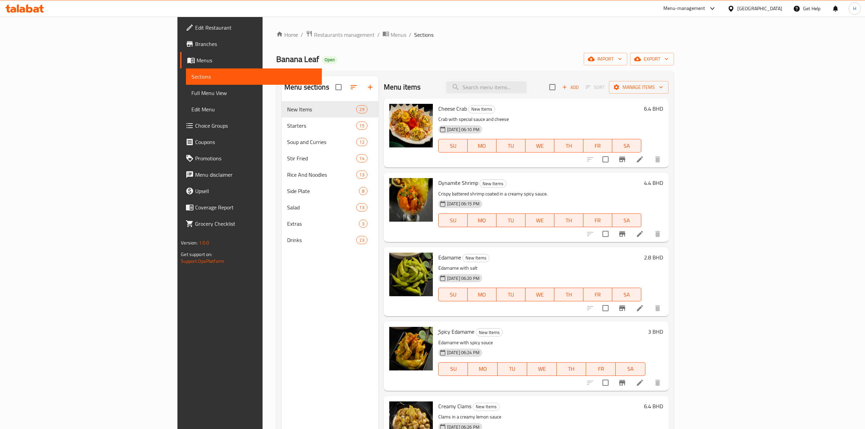
click at [566, 75] on div "Menu sections New Items 29 Starters 15 Soup and Curries 12 Stir Fried 14 Rice A…" at bounding box center [475, 291] width 398 height 440
click at [526, 85] on input "search" at bounding box center [486, 87] width 80 height 12
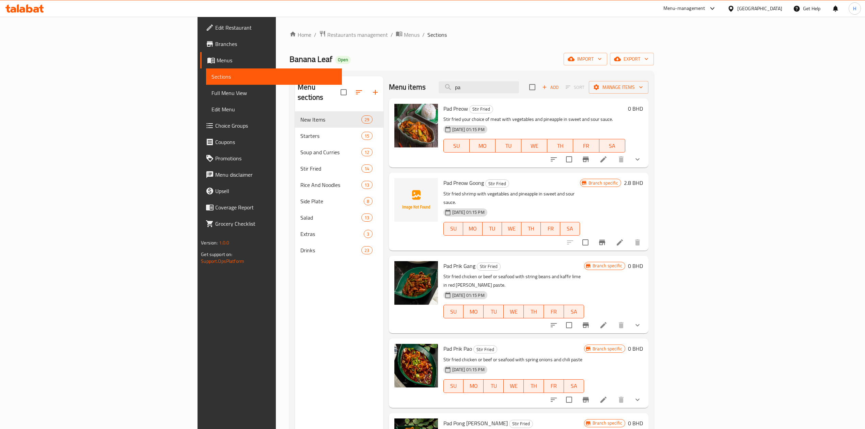
type input "p"
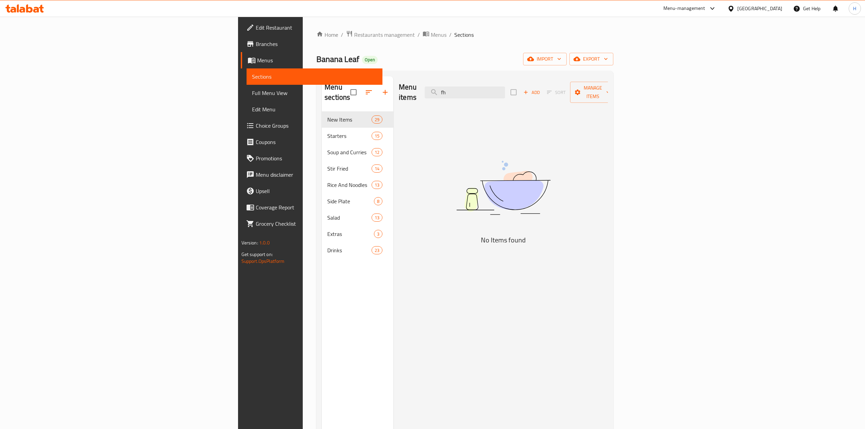
type input "f"
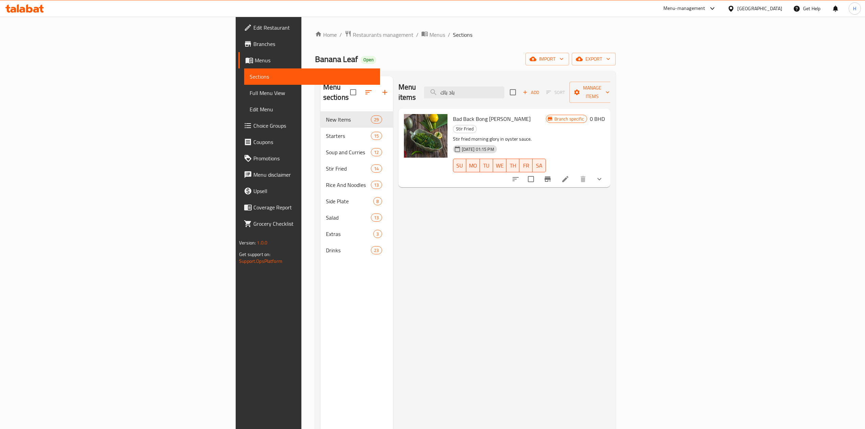
type input "باد باك"
drag, startPoint x: 833, startPoint y: 163, endPoint x: 819, endPoint y: 170, distance: 14.9
click at [603, 175] on icon "show more" at bounding box center [599, 179] width 8 height 8
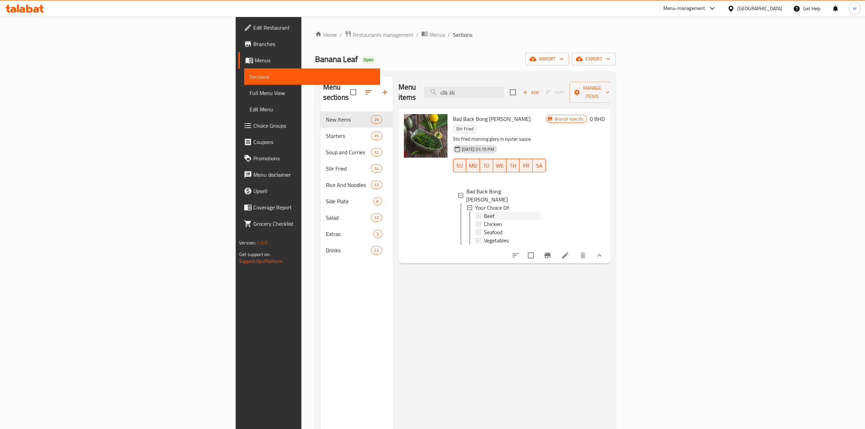
click at [484, 212] on div "Beef" at bounding box center [512, 216] width 57 height 8
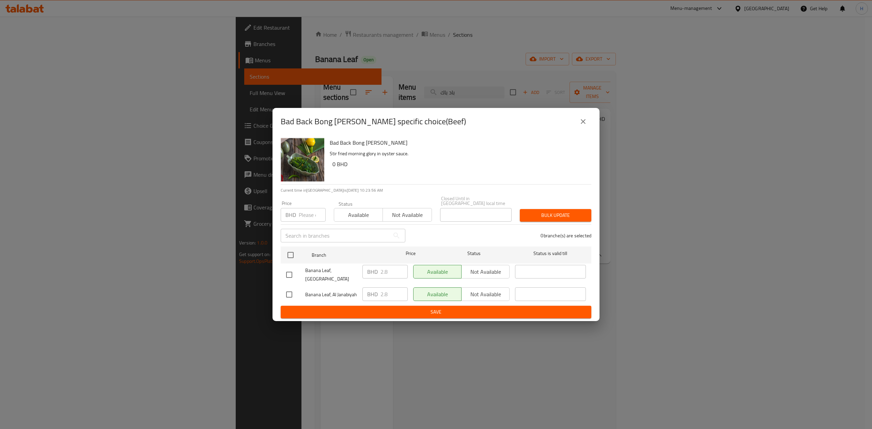
drag, startPoint x: 593, startPoint y: 127, endPoint x: 591, endPoint y: 130, distance: 3.9
click at [592, 127] on div "Bad Back Bong [PERSON_NAME] specific choice(Beef)" at bounding box center [435, 121] width 327 height 27
click at [590, 125] on button "close" at bounding box center [583, 121] width 16 height 16
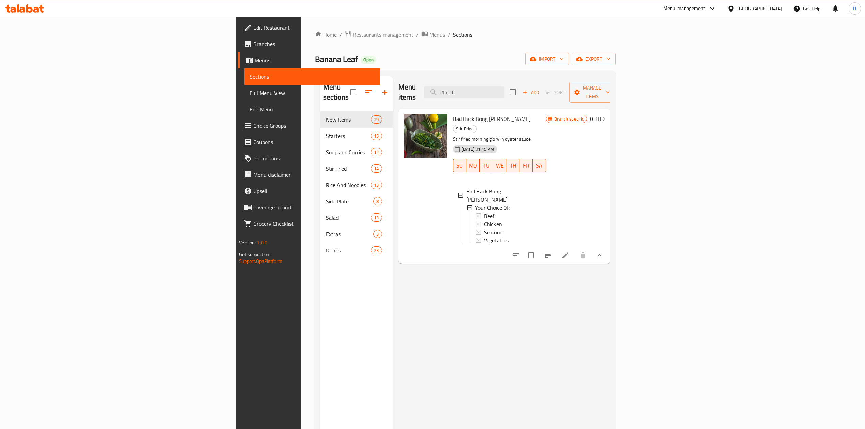
click at [484, 212] on div "Beef" at bounding box center [512, 216] width 57 height 8
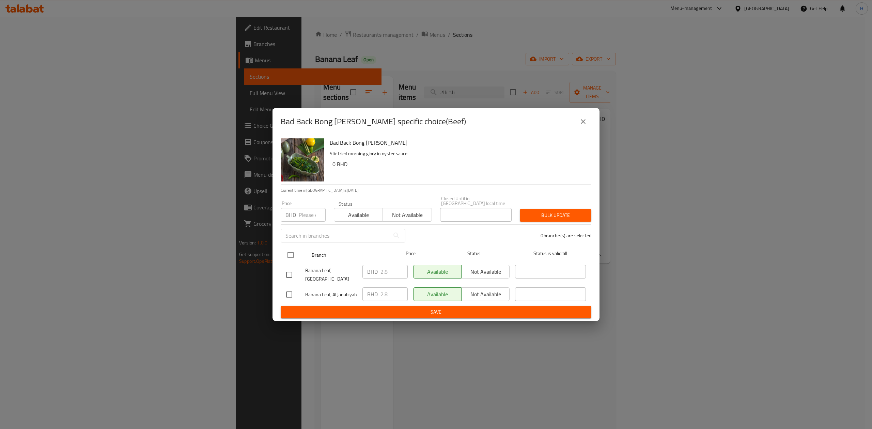
click at [291, 248] on input "checkbox" at bounding box center [290, 255] width 14 height 14
checkbox input "true"
drag, startPoint x: 390, startPoint y: 277, endPoint x: 331, endPoint y: 282, distance: 58.5
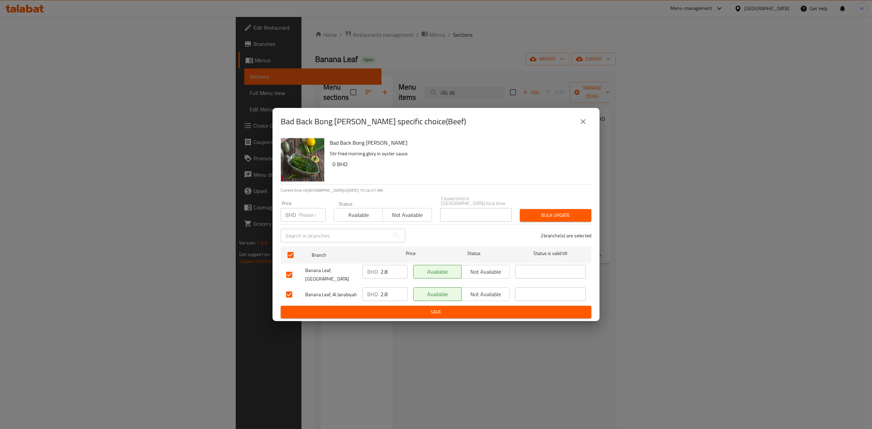
click at [331, 280] on ul "Branch Price Status Status is valid till Banana Leaf, Qudaibiya BHD 2.8 ​ Avail…" at bounding box center [436, 275] width 311 height 62
drag, startPoint x: 390, startPoint y: 269, endPoint x: 374, endPoint y: 271, distance: 15.8
click at [374, 271] on div "BHD 3.6 ​" at bounding box center [384, 272] width 45 height 14
type input "3.6"
click at [372, 293] on div "BHD 2.8 ​" at bounding box center [384, 294] width 45 height 14
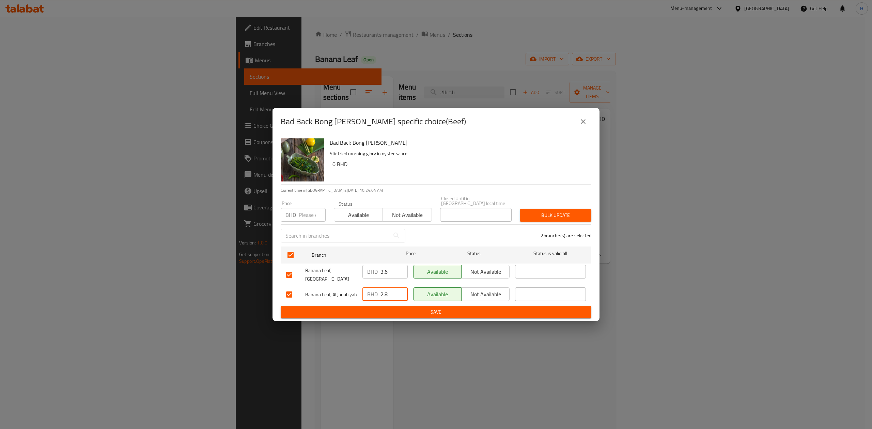
paste input "3.6"
type input "3.6"
click at [395, 308] on span "Save" at bounding box center [436, 312] width 300 height 9
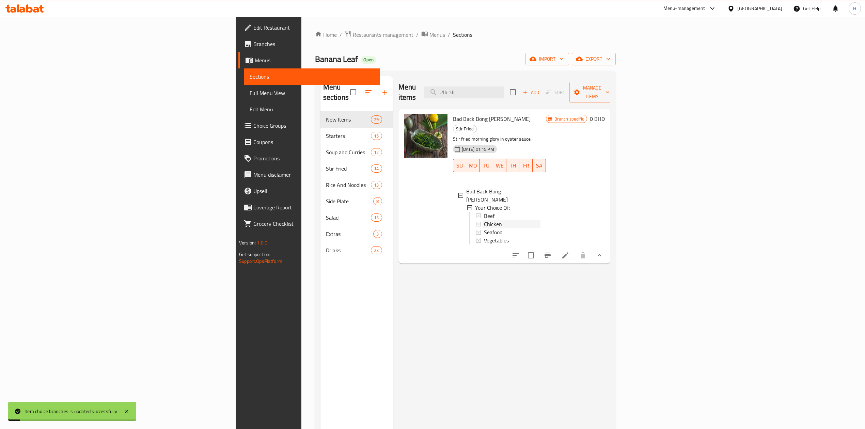
click at [484, 220] on div "Chicken" at bounding box center [512, 224] width 57 height 8
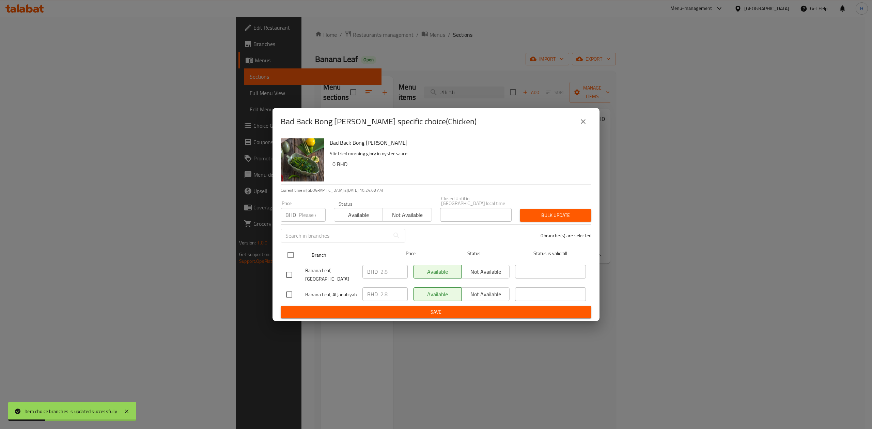
click at [299, 258] on div at bounding box center [296, 255] width 26 height 20
click at [289, 260] on input "checkbox" at bounding box center [290, 255] width 14 height 14
checkbox input "true"
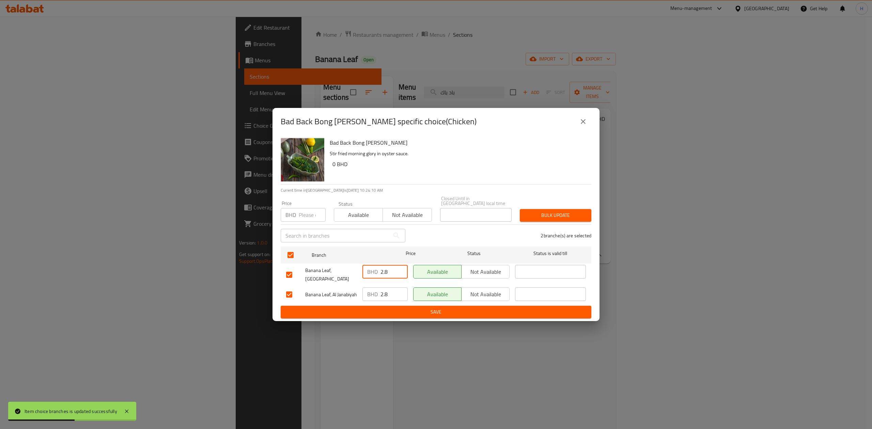
drag, startPoint x: 393, startPoint y: 270, endPoint x: 304, endPoint y: 283, distance: 89.1
click at [305, 283] on ul "Branch Price Status Status is valid till Banana Leaf, Qudaibiya BHD 2.8 ​ Avail…" at bounding box center [436, 275] width 311 height 62
drag, startPoint x: 382, startPoint y: 270, endPoint x: 368, endPoint y: 270, distance: 13.3
click at [368, 270] on div "BHD 3.6 ​" at bounding box center [384, 272] width 45 height 14
type input "3.6"
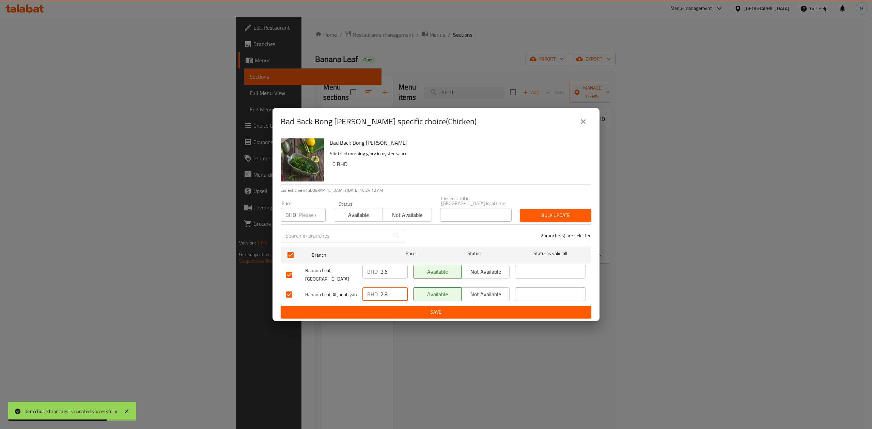
drag, startPoint x: 386, startPoint y: 284, endPoint x: 368, endPoint y: 289, distance: 18.5
click at [368, 288] on div "BHD 2.8 ​" at bounding box center [384, 294] width 45 height 14
paste input "3.6"
drag, startPoint x: 395, startPoint y: 289, endPoint x: 378, endPoint y: 290, distance: 17.5
click at [378, 290] on div "BHD 3.68 ​" at bounding box center [384, 294] width 45 height 14
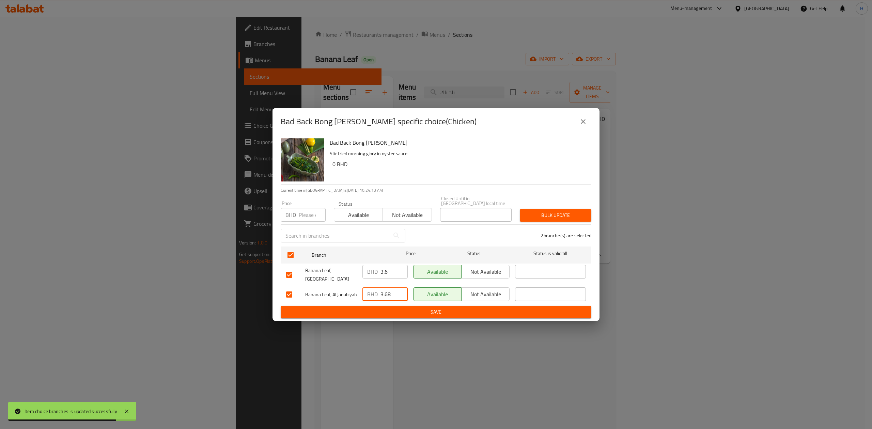
paste input "number"
type input "3.6"
click at [391, 308] on span "Save" at bounding box center [436, 312] width 300 height 9
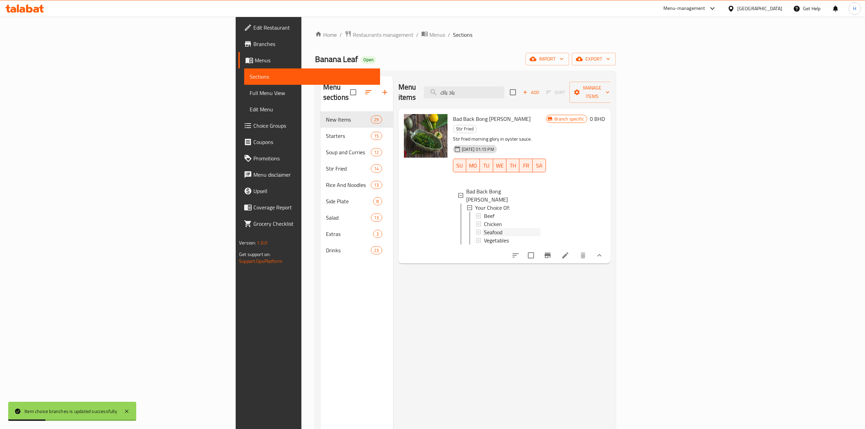
click at [484, 228] on div "Seafood" at bounding box center [512, 232] width 57 height 8
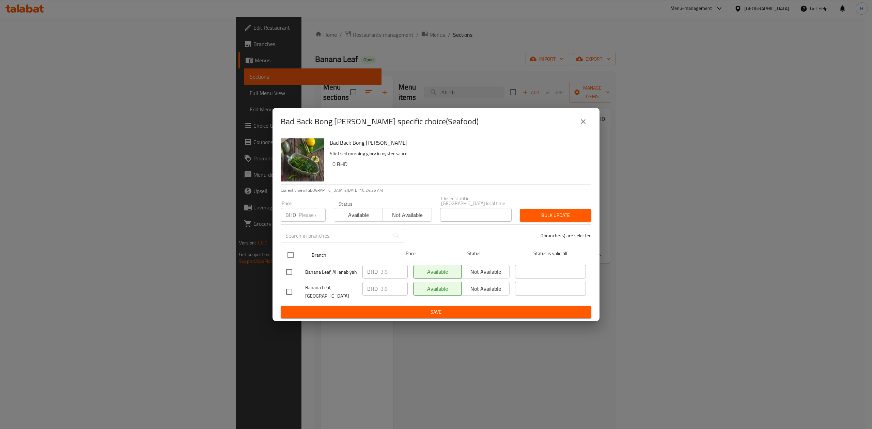
click at [289, 255] on input "checkbox" at bounding box center [290, 255] width 14 height 14
checkbox input "true"
click at [581, 124] on icon "close" at bounding box center [583, 121] width 8 height 8
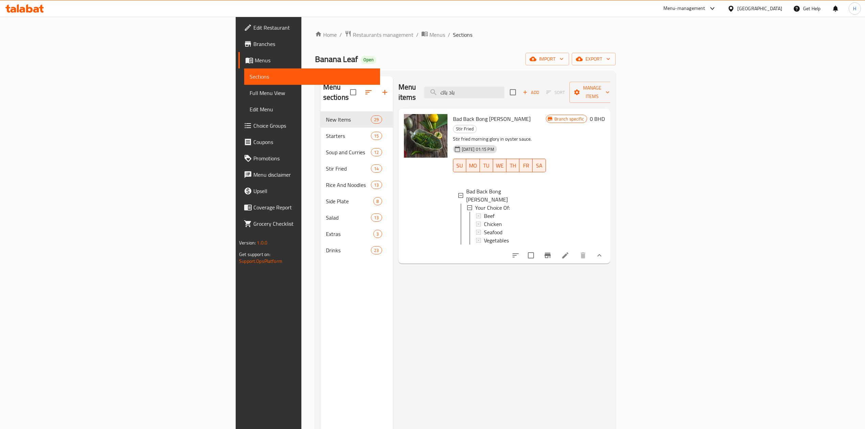
click at [484, 228] on div "Seafood" at bounding box center [512, 232] width 57 height 8
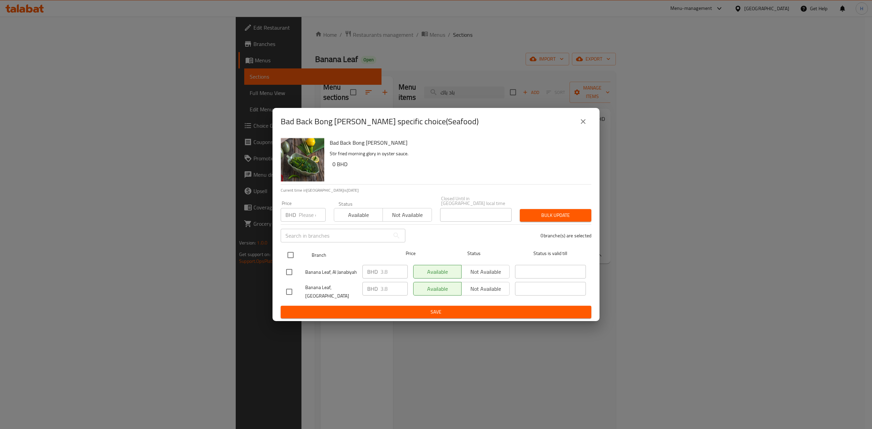
click at [290, 254] on input "checkbox" at bounding box center [290, 255] width 14 height 14
checkbox input "true"
click at [386, 272] on input "3.8" at bounding box center [393, 272] width 27 height 14
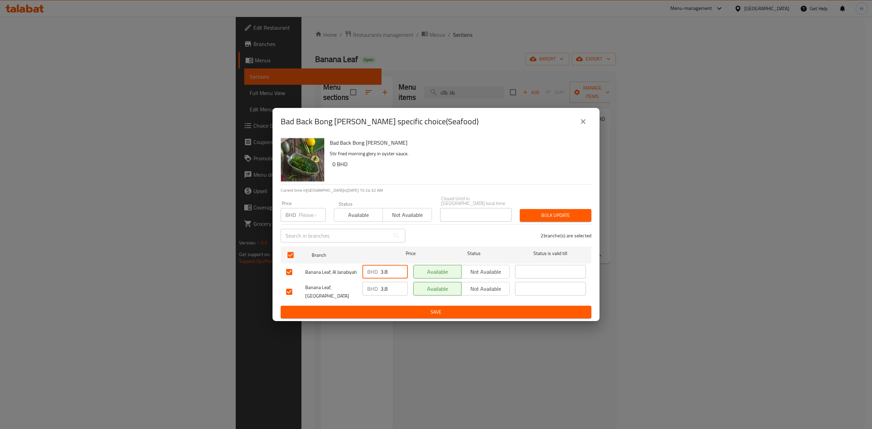
click at [395, 274] on input "3.8" at bounding box center [393, 272] width 27 height 14
drag, startPoint x: 395, startPoint y: 274, endPoint x: 393, endPoint y: 290, distance: 16.8
click at [258, 287] on div "Bad Back Bong [PERSON_NAME] specific choice(Seafood) Bad Back Bong [PERSON_NAME…" at bounding box center [436, 214] width 872 height 429
type input "3.9"
drag, startPoint x: 390, startPoint y: 290, endPoint x: 356, endPoint y: 294, distance: 33.9
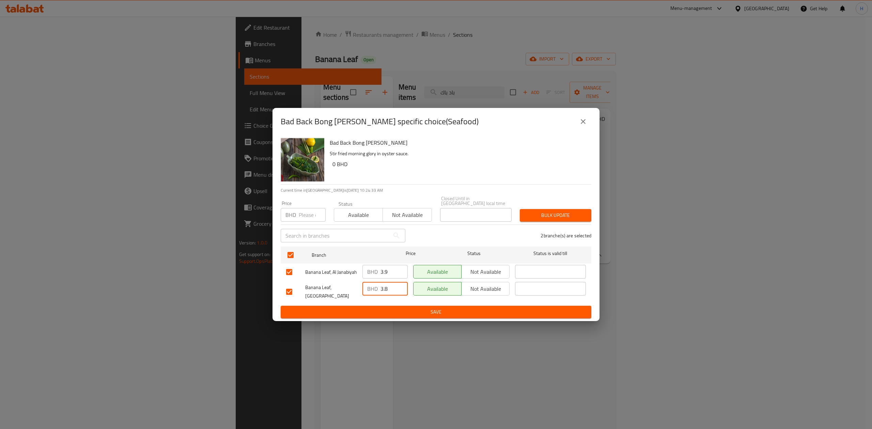
click at [356, 294] on div "Banana Leaf, Qudaibiya BHD 3.8 ​ Available Not available ​" at bounding box center [435, 291] width 305 height 25
paste input "9"
type input "3.9"
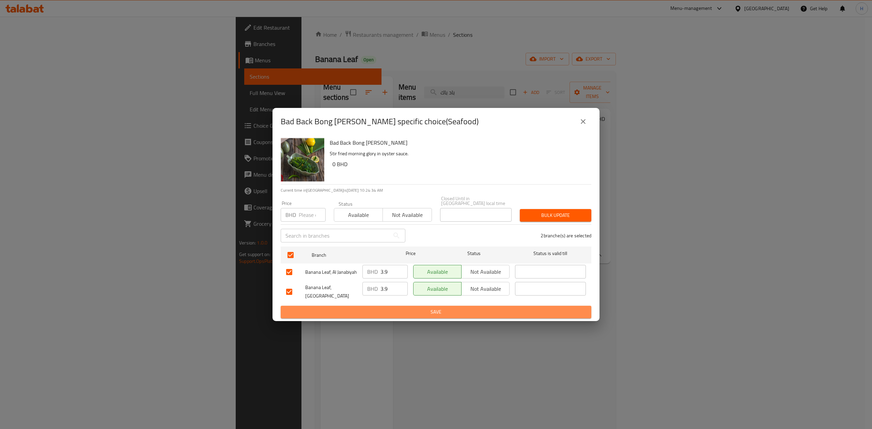
click at [400, 308] on span "Save" at bounding box center [436, 312] width 300 height 9
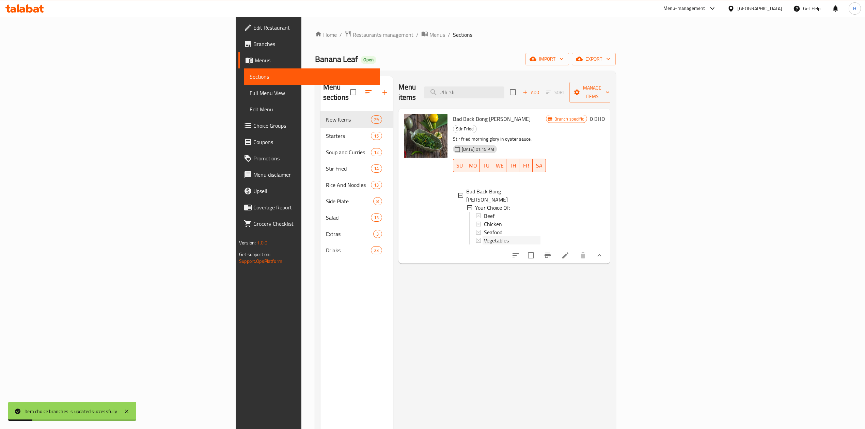
click at [484, 236] on span "Vegetables" at bounding box center [496, 240] width 25 height 8
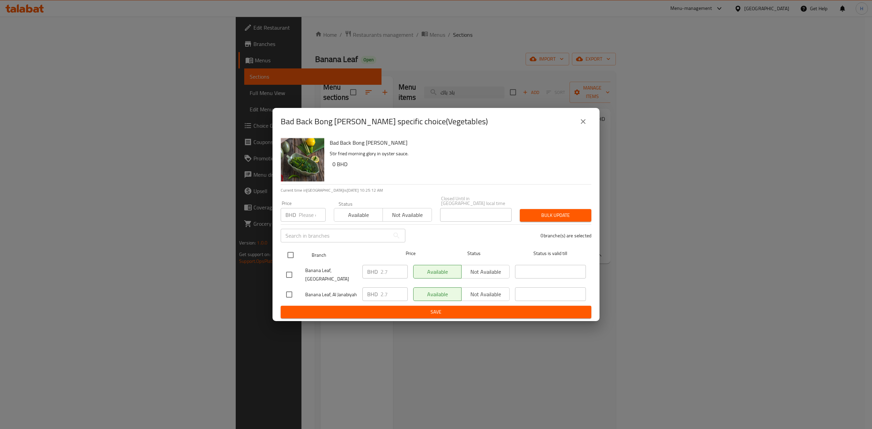
click at [292, 256] on input "checkbox" at bounding box center [290, 255] width 14 height 14
checkbox input "true"
drag, startPoint x: 382, startPoint y: 270, endPoint x: 364, endPoint y: 274, distance: 18.8
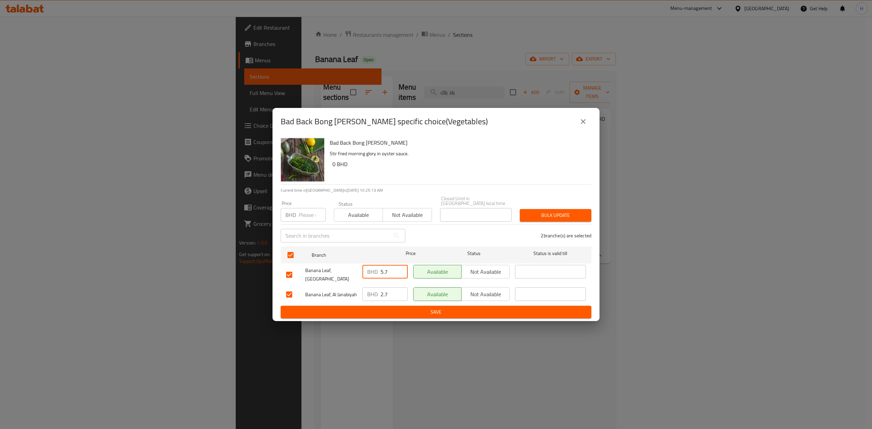
click at [380, 271] on input "5.7" at bounding box center [393, 272] width 27 height 14
type input "5.73"
drag, startPoint x: 390, startPoint y: 285, endPoint x: 349, endPoint y: 289, distance: 41.0
click at [349, 289] on div "Banana Leaf, Al Janabiyah BHD 2.7 ​ Available Not available ​" at bounding box center [435, 295] width 305 height 20
type input "3"
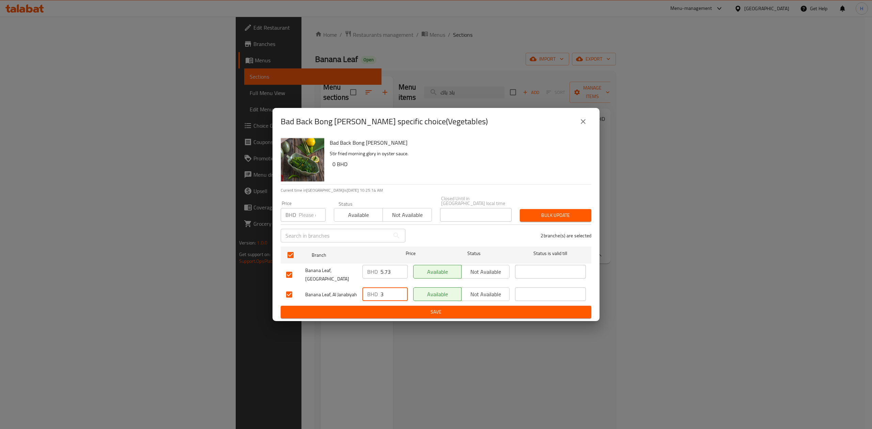
drag, startPoint x: 374, startPoint y: 271, endPoint x: 373, endPoint y: 287, distance: 16.0
click at [360, 276] on div "BHD 5.73 ​" at bounding box center [385, 274] width 51 height 25
type input "3"
click at [400, 309] on span "Save" at bounding box center [436, 312] width 300 height 9
